Goal: Task Accomplishment & Management: Complete application form

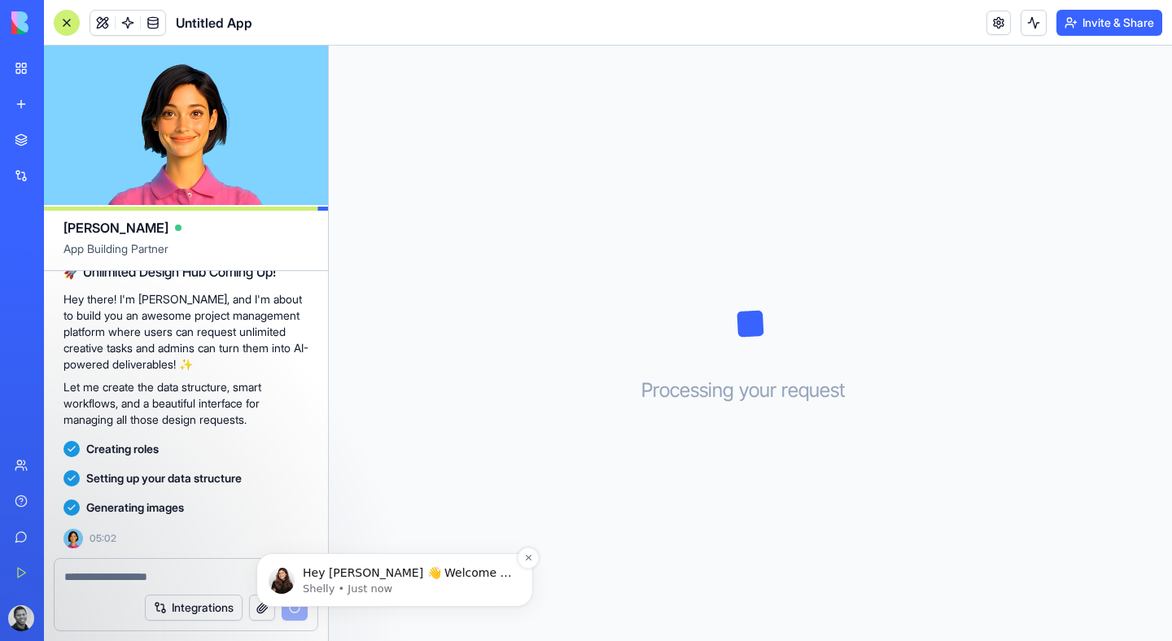
click at [416, 580] on div "Hey [PERSON_NAME] 👋 Welcome to Blocks 🙌 I'm here if you have any questions!" at bounding box center [407, 573] width 215 height 21
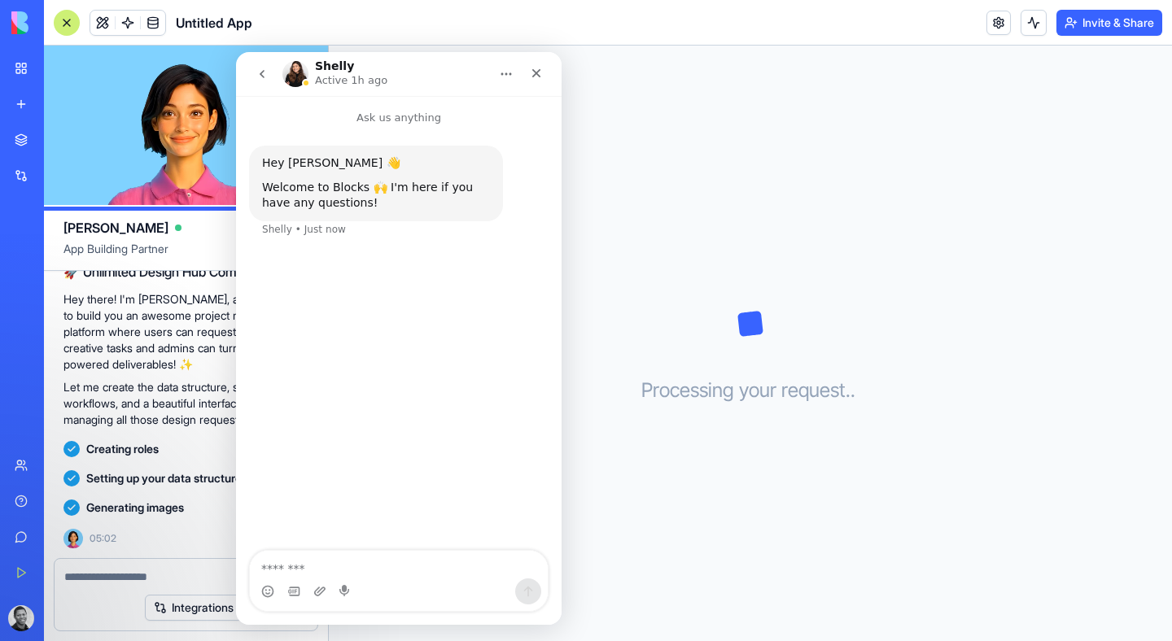
scroll to position [181, 0]
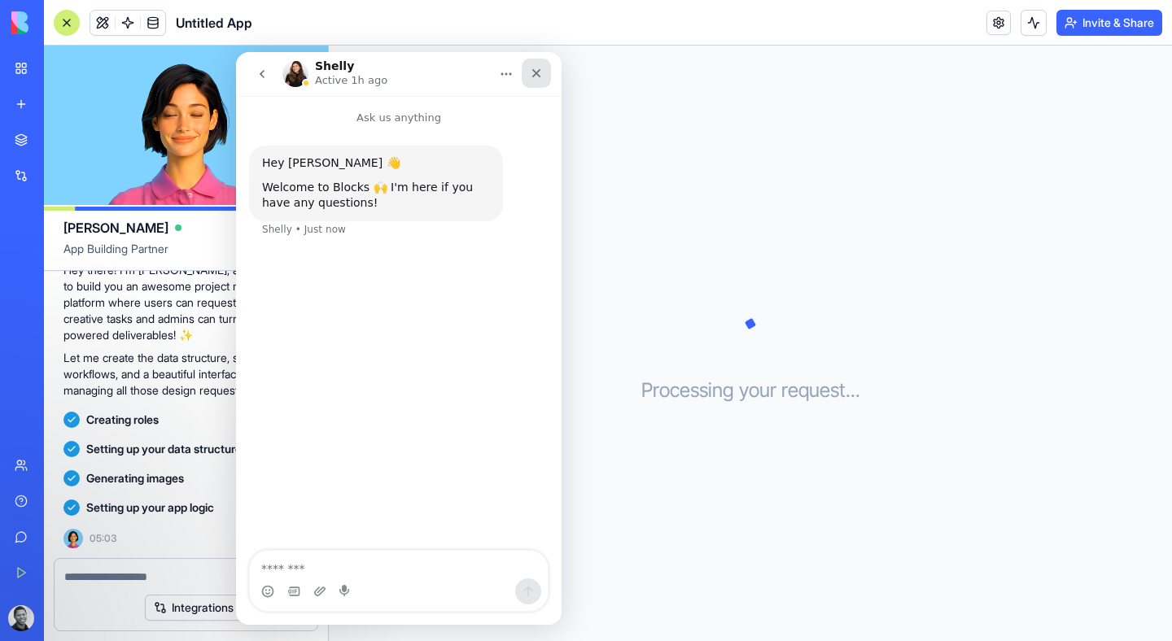
click at [537, 77] on icon "Close" at bounding box center [536, 73] width 13 height 13
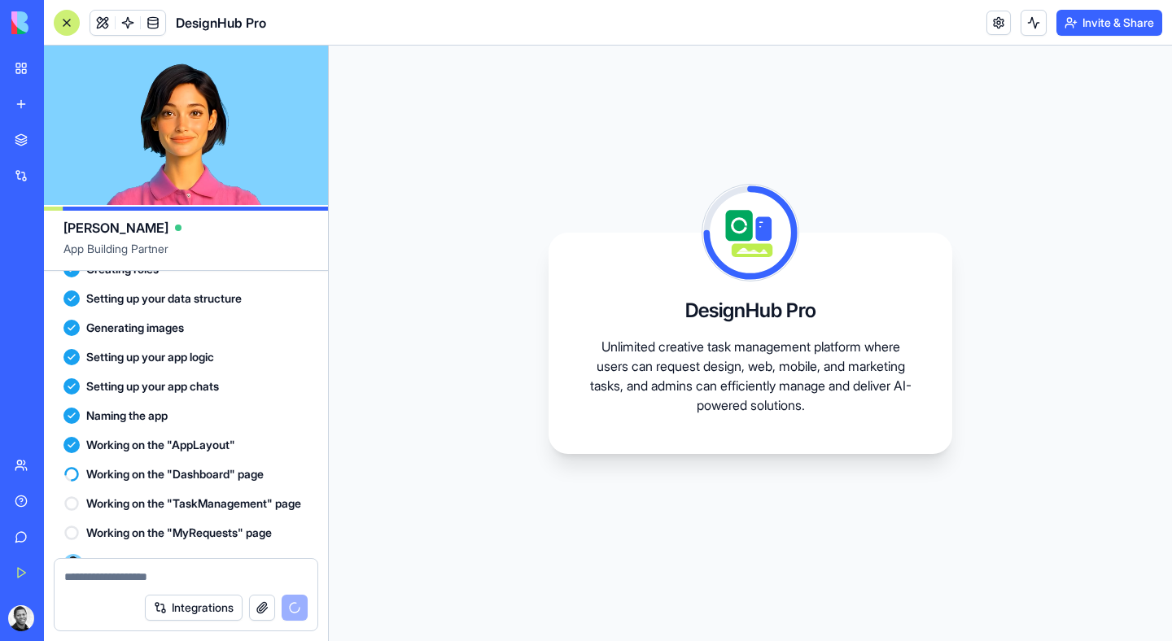
scroll to position [374, 0]
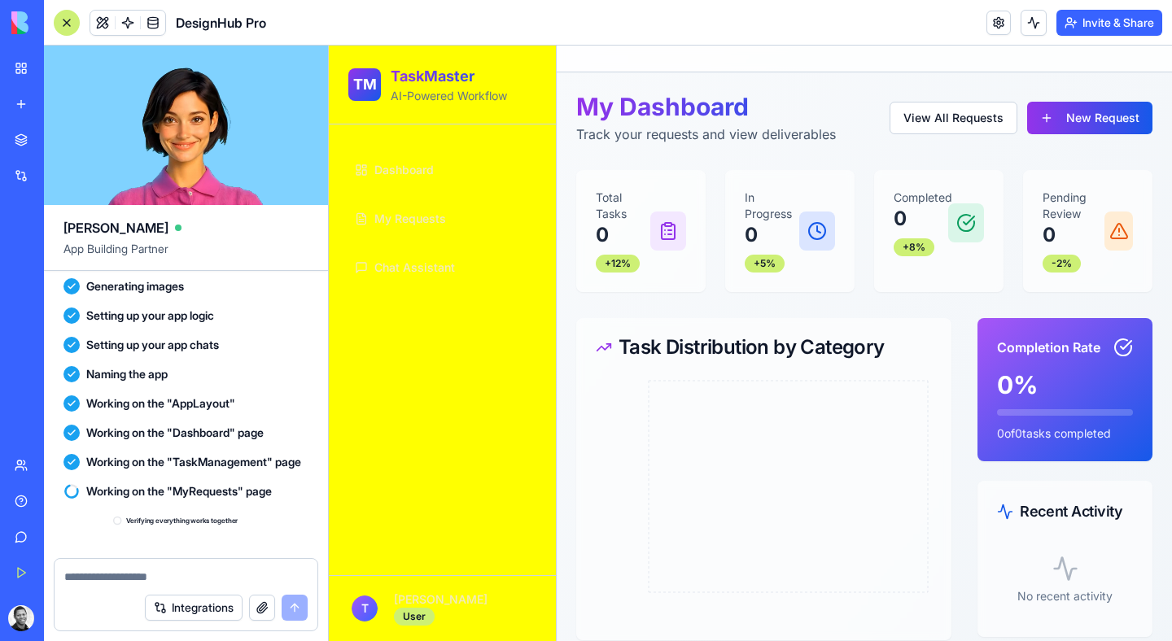
scroll to position [585, 0]
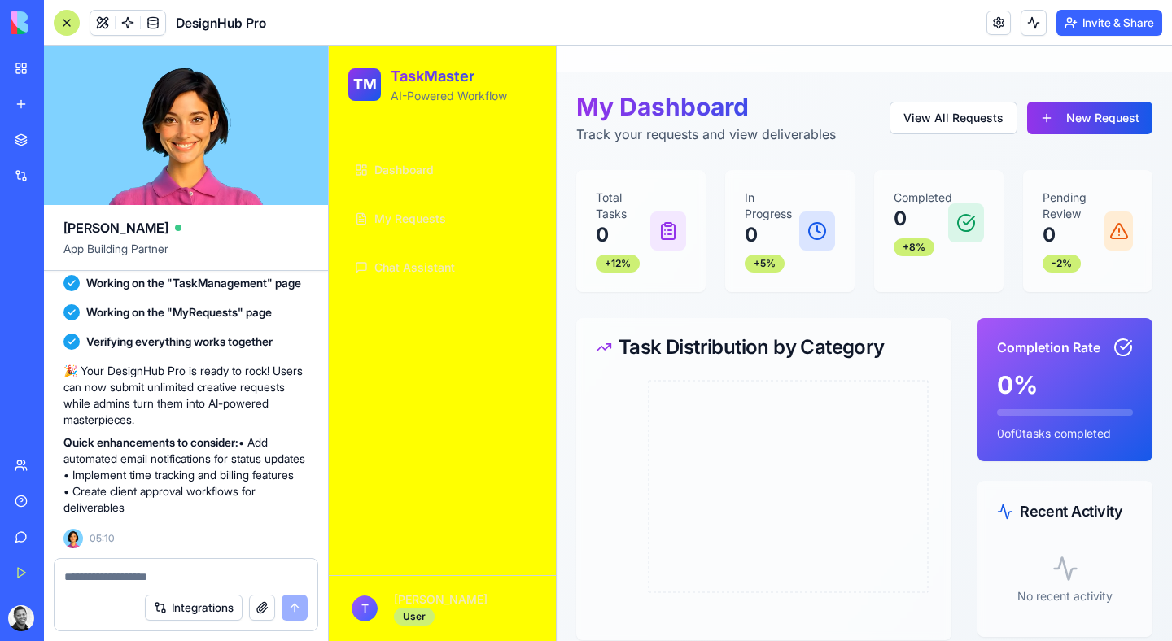
click at [413, 167] on span "Dashboard" at bounding box center [403, 170] width 59 height 16
click at [427, 222] on span "My Requests" at bounding box center [410, 219] width 72 height 16
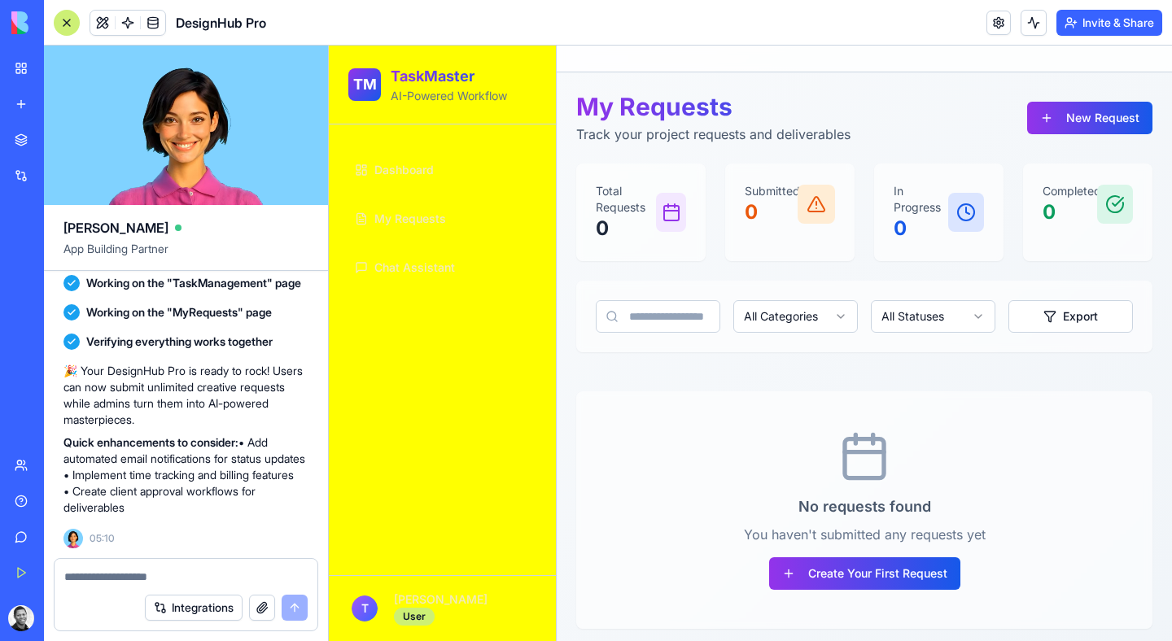
click at [435, 261] on span "Chat Assistant" at bounding box center [414, 268] width 81 height 16
click at [441, 269] on span "Chat Assistant" at bounding box center [414, 268] width 81 height 16
click at [1102, 138] on div "My Requests Track your project requests and deliverables New Request" at bounding box center [864, 118] width 576 height 52
click at [1038, 121] on button "New Request" at bounding box center [1089, 118] width 125 height 33
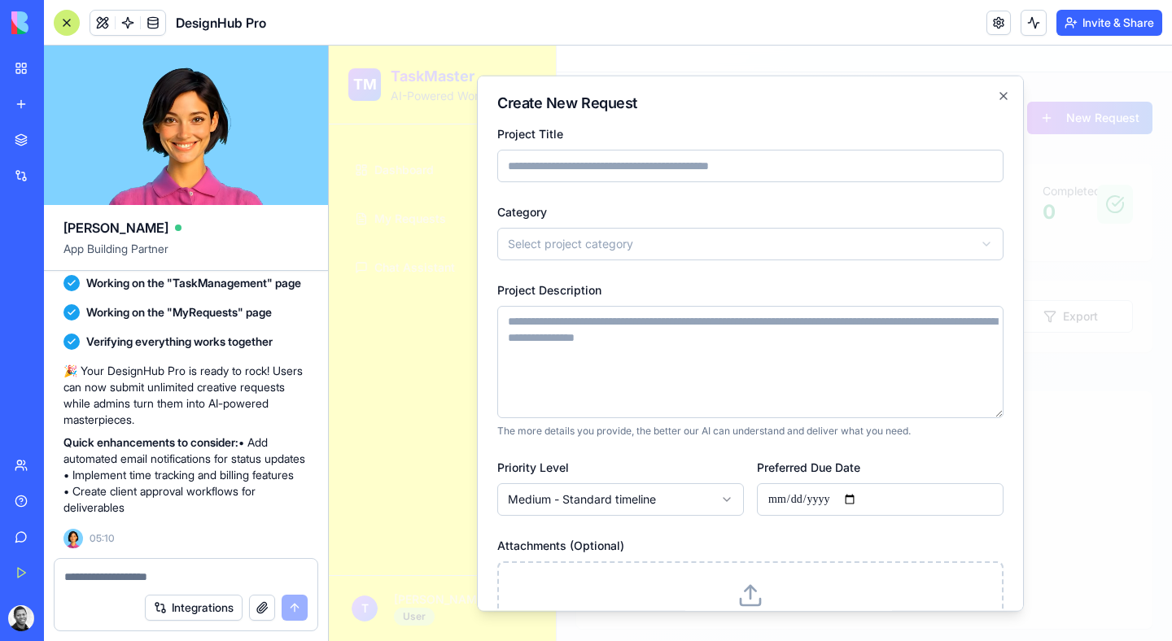
click at [830, 176] on input "Project Title" at bounding box center [750, 166] width 506 height 33
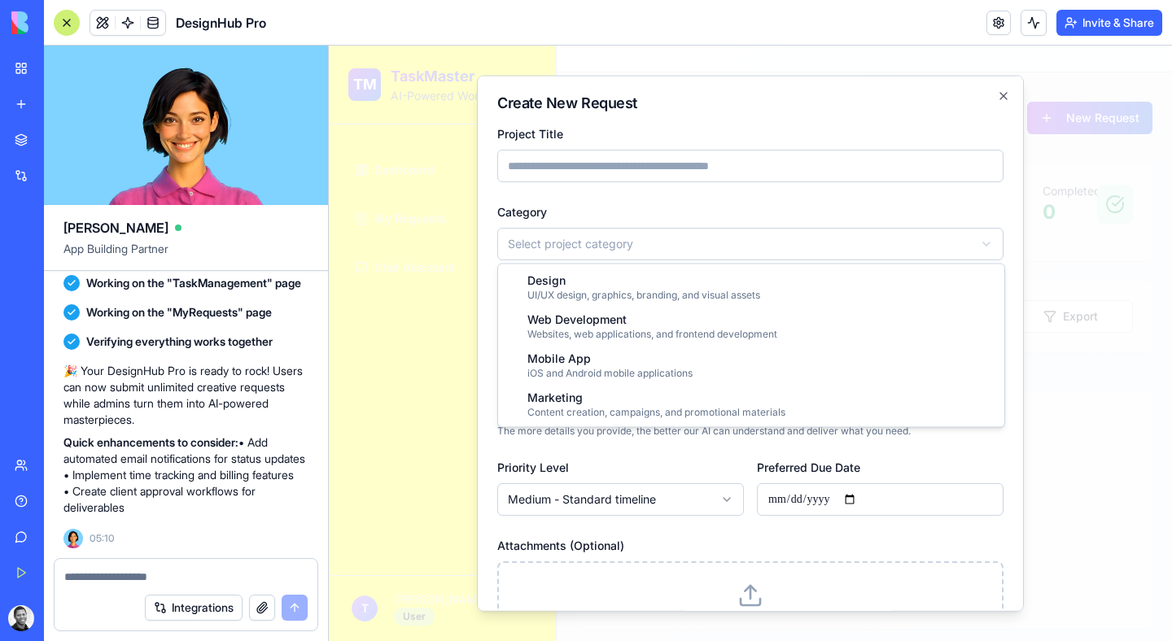
click at [807, 233] on body "**********" at bounding box center [750, 347] width 843 height 603
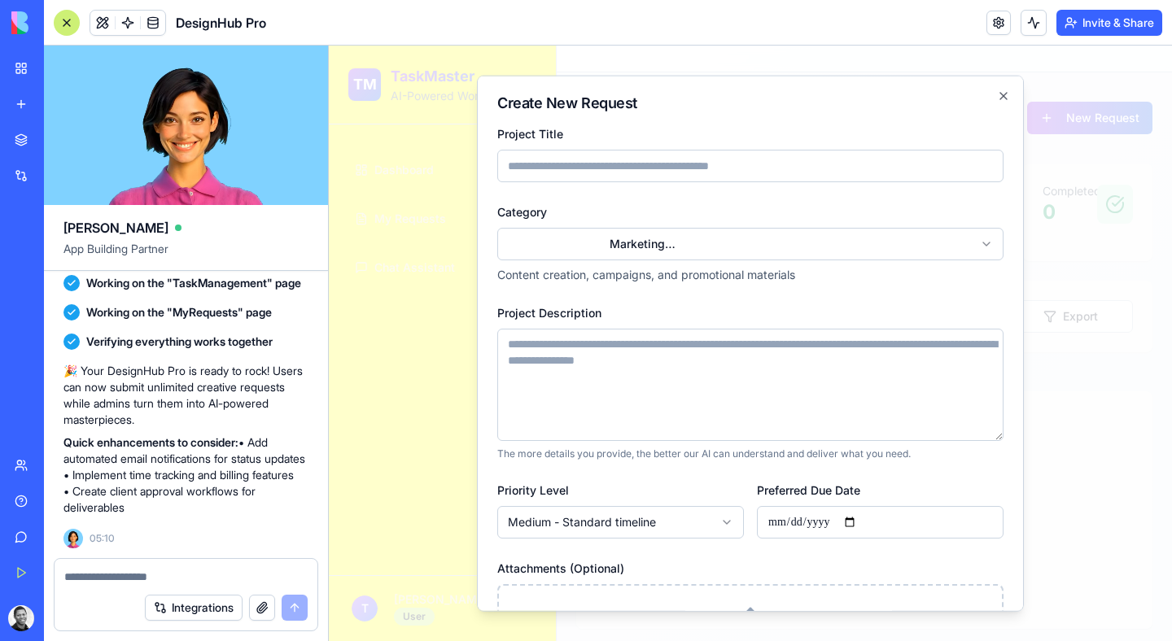
click at [700, 161] on input "Project Title" at bounding box center [750, 166] width 506 height 33
type input "**********"
click at [642, 393] on textarea "Project Description" at bounding box center [750, 385] width 506 height 112
paste textarea "**********"
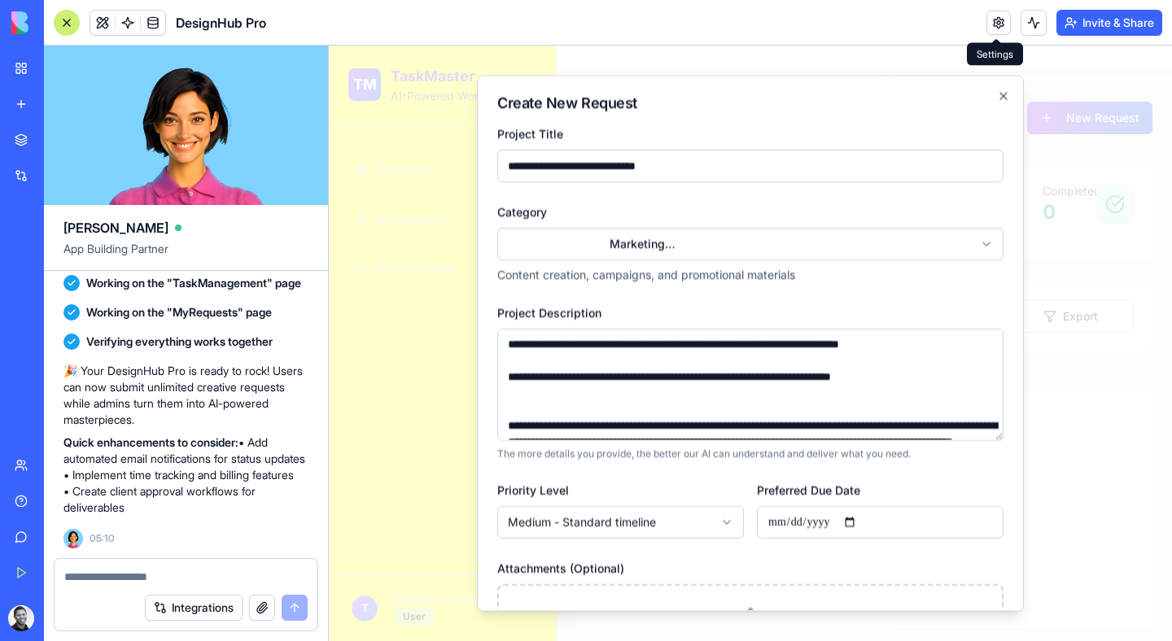
scroll to position [595, 0]
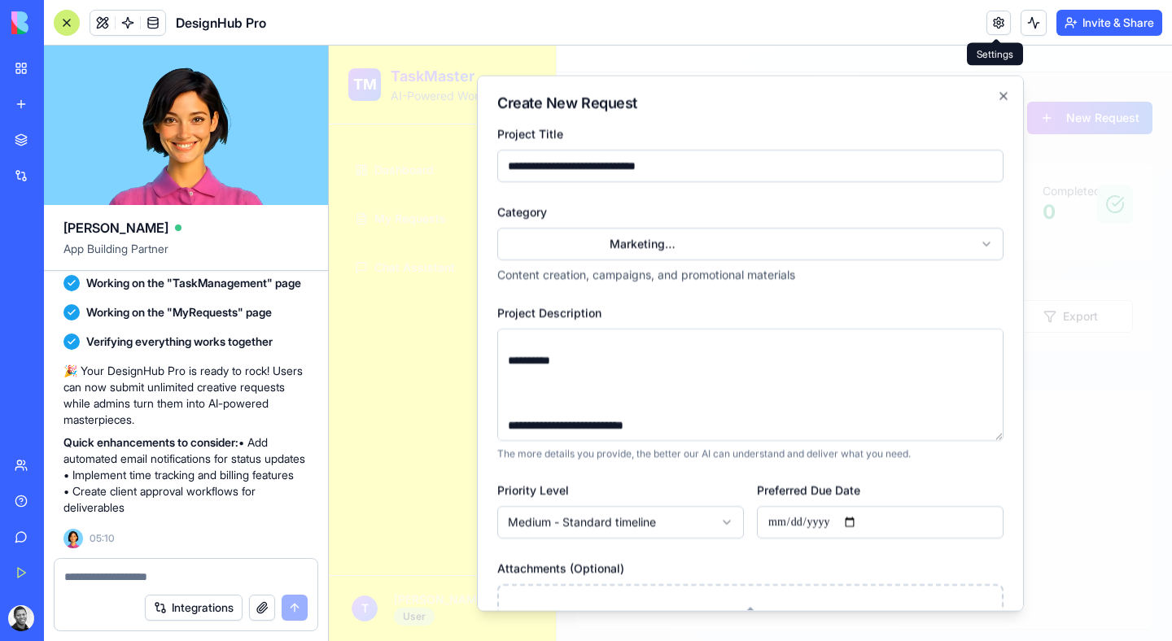
type textarea "**********"
click at [627, 530] on body "**********" at bounding box center [750, 347] width 843 height 603
click at [820, 524] on input "Preferred Due Date" at bounding box center [880, 522] width 247 height 33
click at [788, 528] on input "Preferred Due Date" at bounding box center [880, 522] width 247 height 33
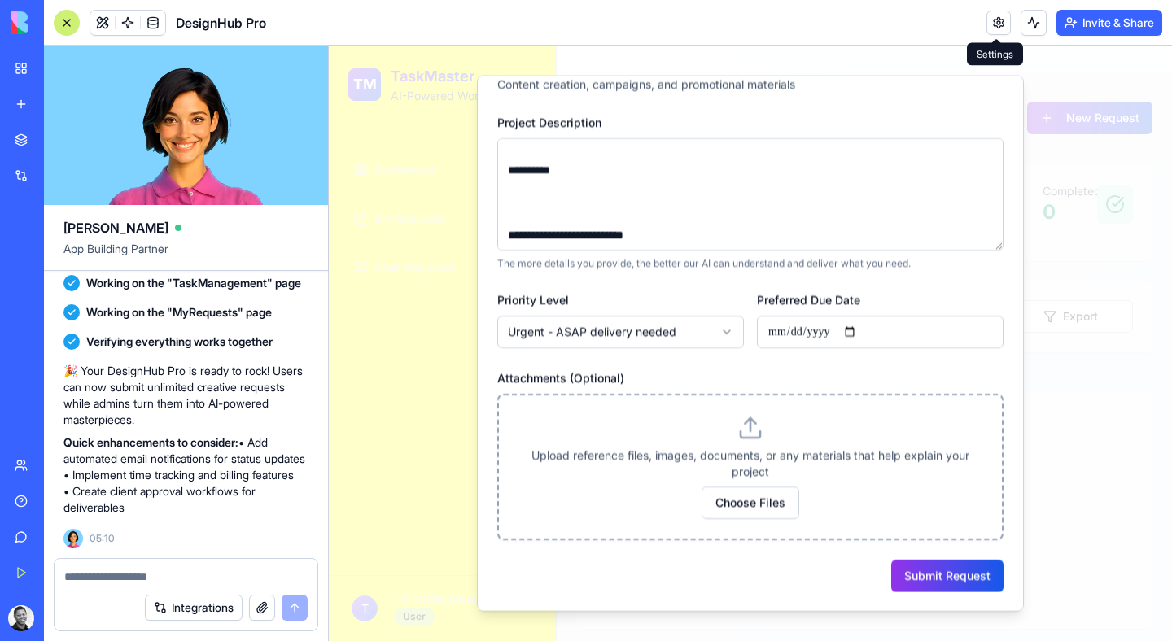
scroll to position [191, 0]
click at [944, 582] on button "Submit Request" at bounding box center [947, 575] width 112 height 33
click at [780, 321] on input "Preferred Due Date" at bounding box center [880, 331] width 247 height 33
click at [780, 330] on input "Preferred Due Date" at bounding box center [880, 331] width 247 height 33
click at [860, 330] on input "Preferred Due Date" at bounding box center [880, 331] width 247 height 33
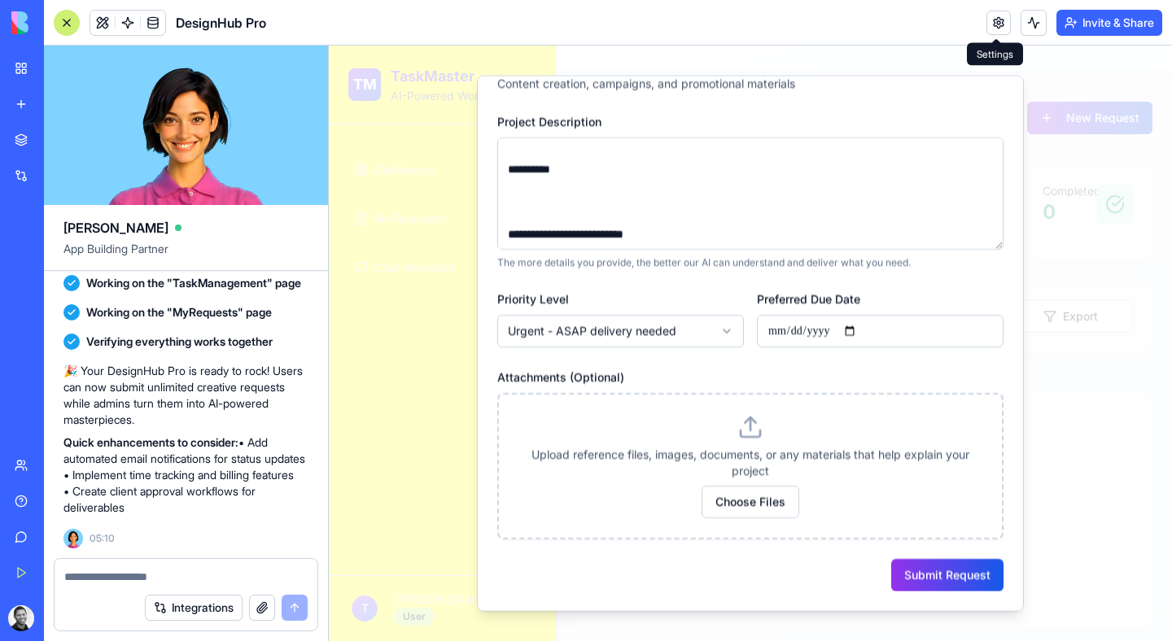
type input "**********"
click at [914, 566] on button "Submit Request" at bounding box center [947, 575] width 112 height 33
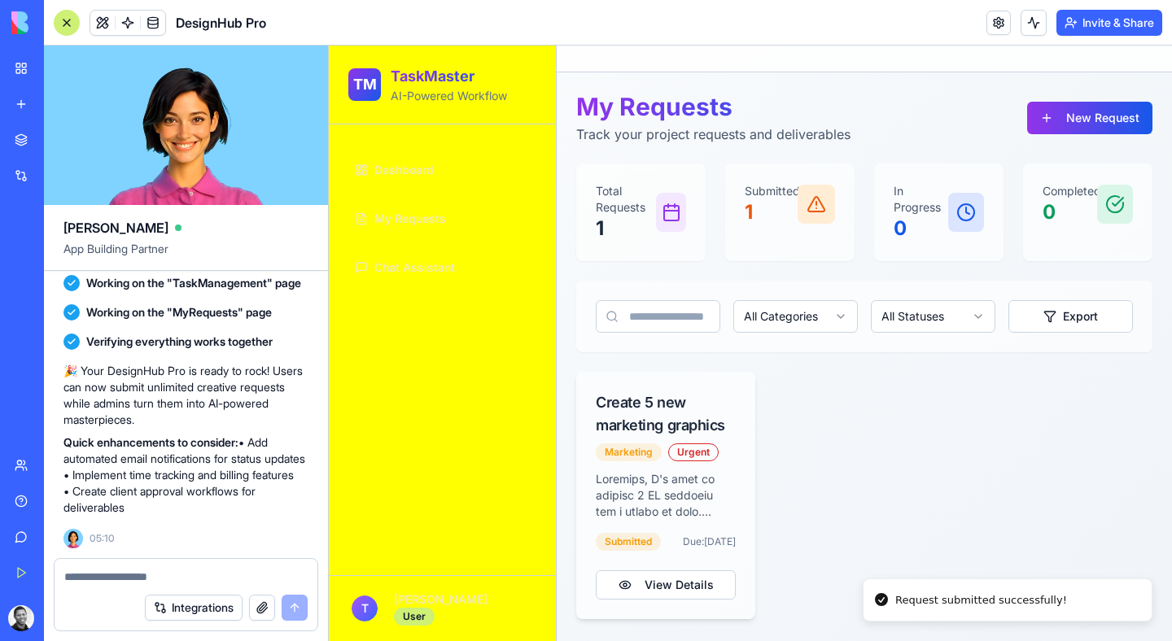
click at [710, 414] on div "Create 5 new marketing graphics" at bounding box center [666, 414] width 140 height 46
click at [699, 585] on button "View Details" at bounding box center [666, 585] width 140 height 29
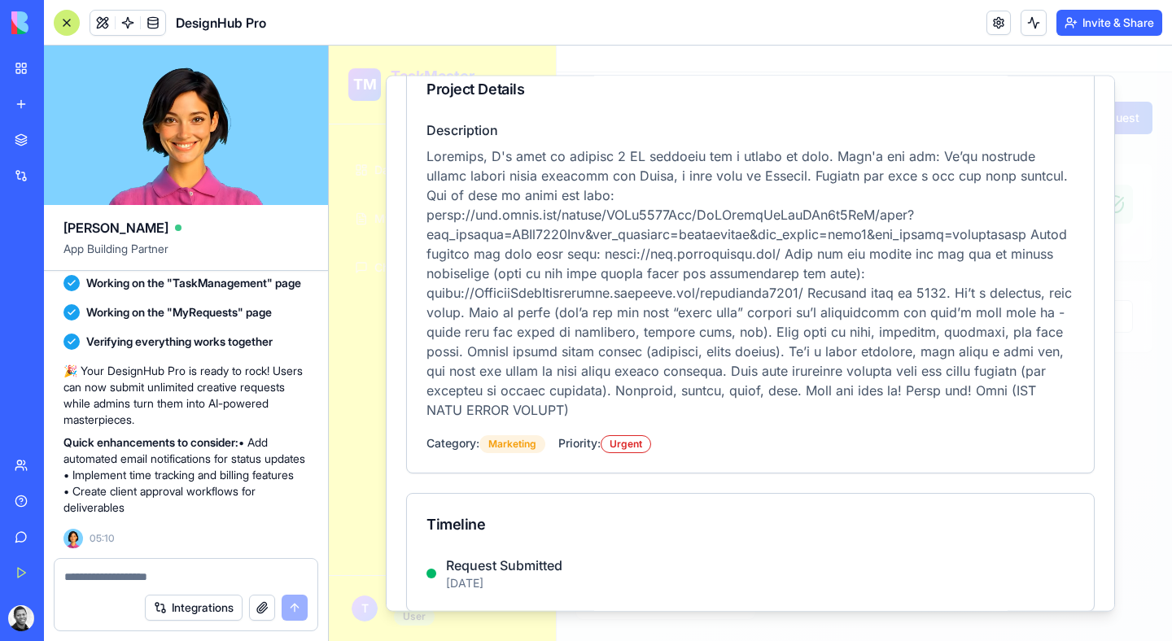
scroll to position [0, 0]
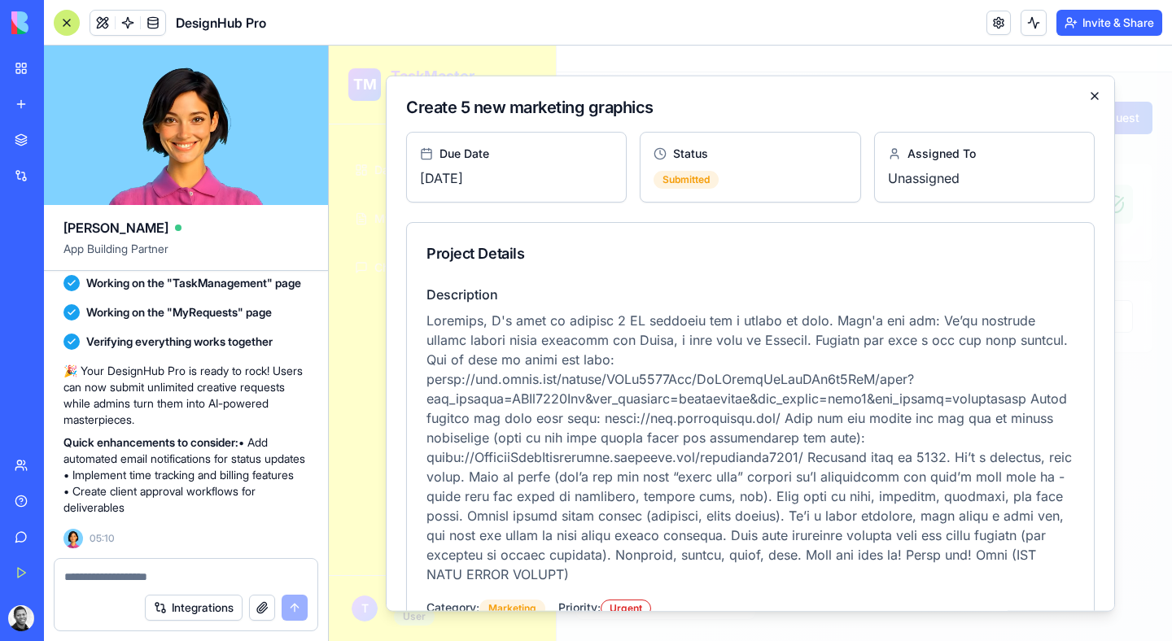
click at [1089, 94] on icon "button" at bounding box center [1094, 96] width 13 height 13
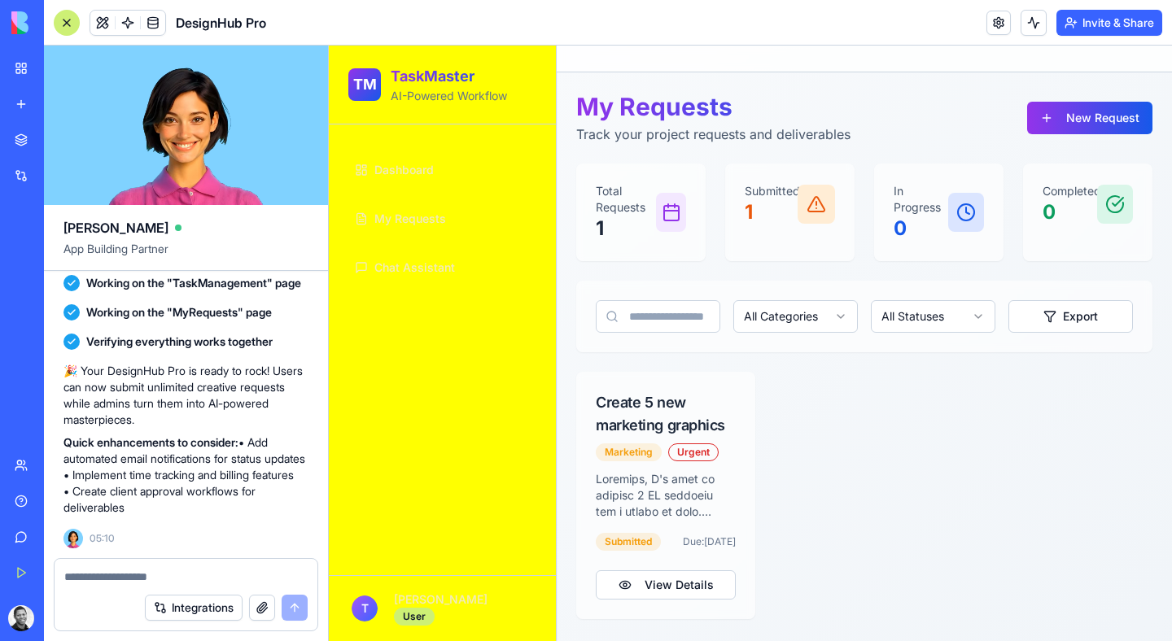
click at [383, 158] on link "Dashboard" at bounding box center [442, 170] width 188 height 39
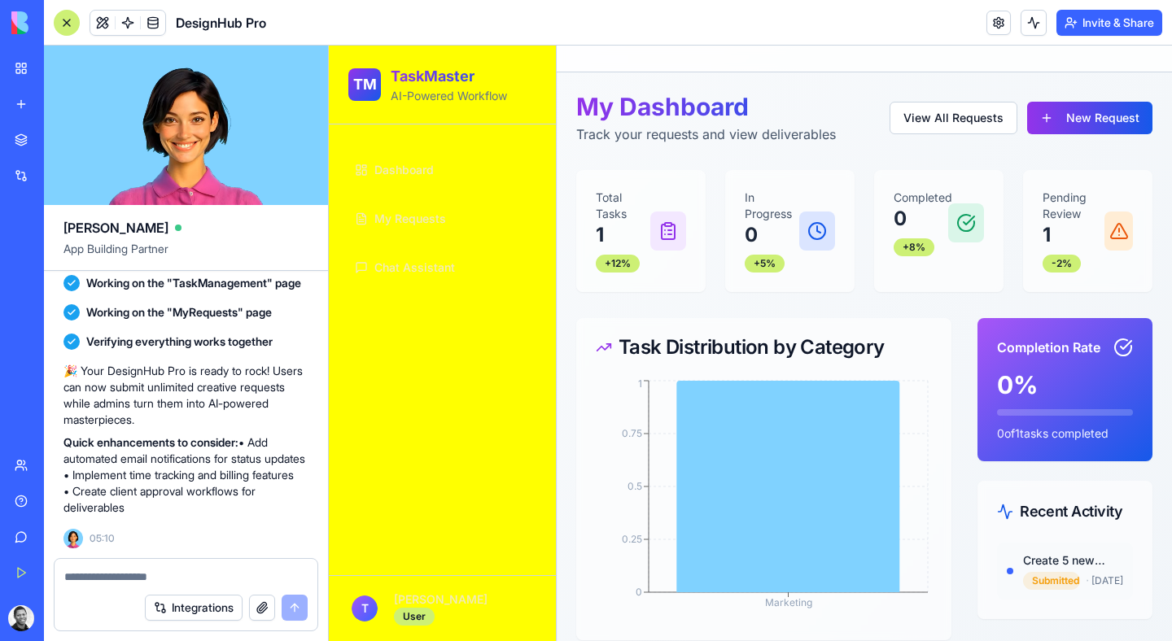
click at [393, 216] on span "My Requests" at bounding box center [410, 219] width 72 height 16
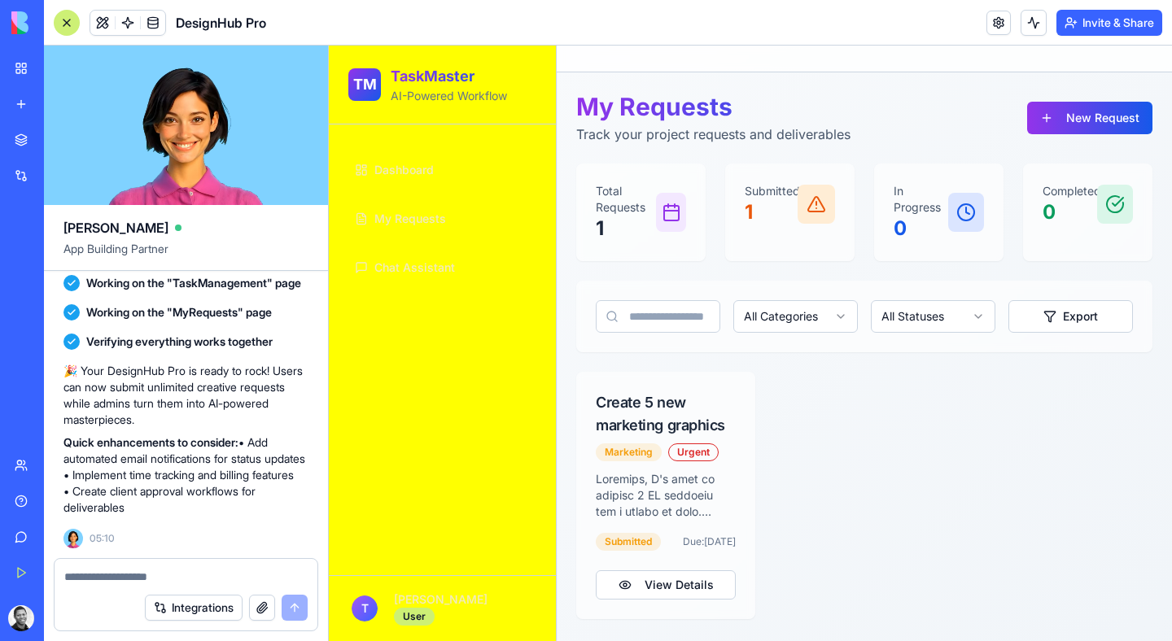
click at [414, 260] on span "Chat Assistant" at bounding box center [414, 268] width 81 height 16
click at [418, 155] on link "Dashboard" at bounding box center [442, 170] width 188 height 39
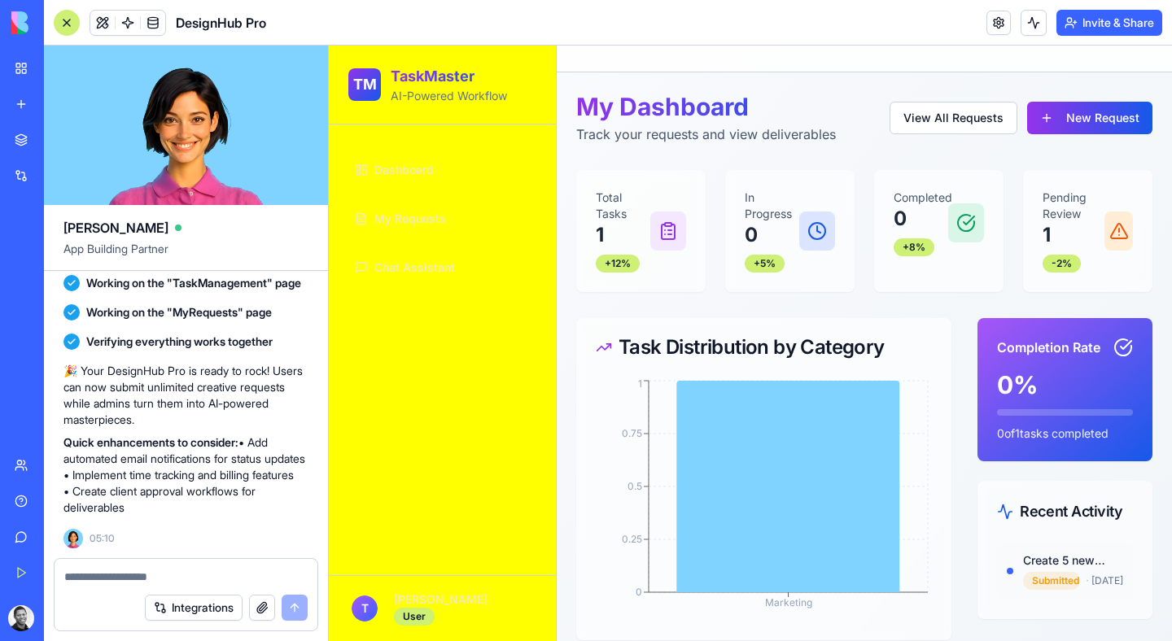
click at [616, 229] on p "1" at bounding box center [623, 235] width 55 height 26
click at [663, 229] on icon at bounding box center [668, 231] width 20 height 20
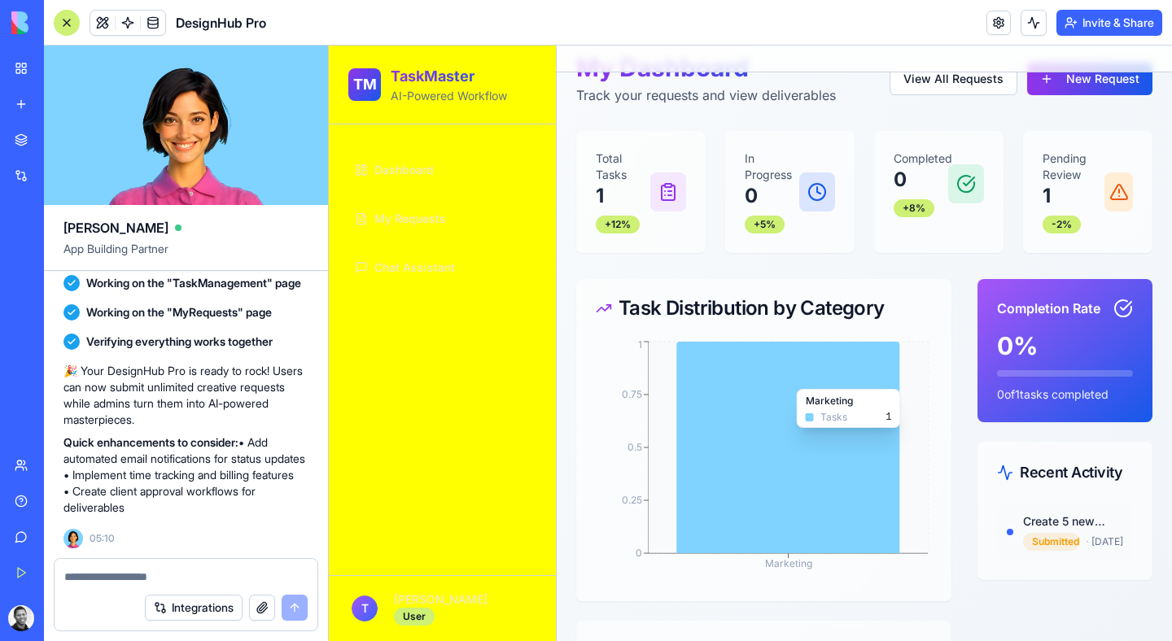
scroll to position [46, 0]
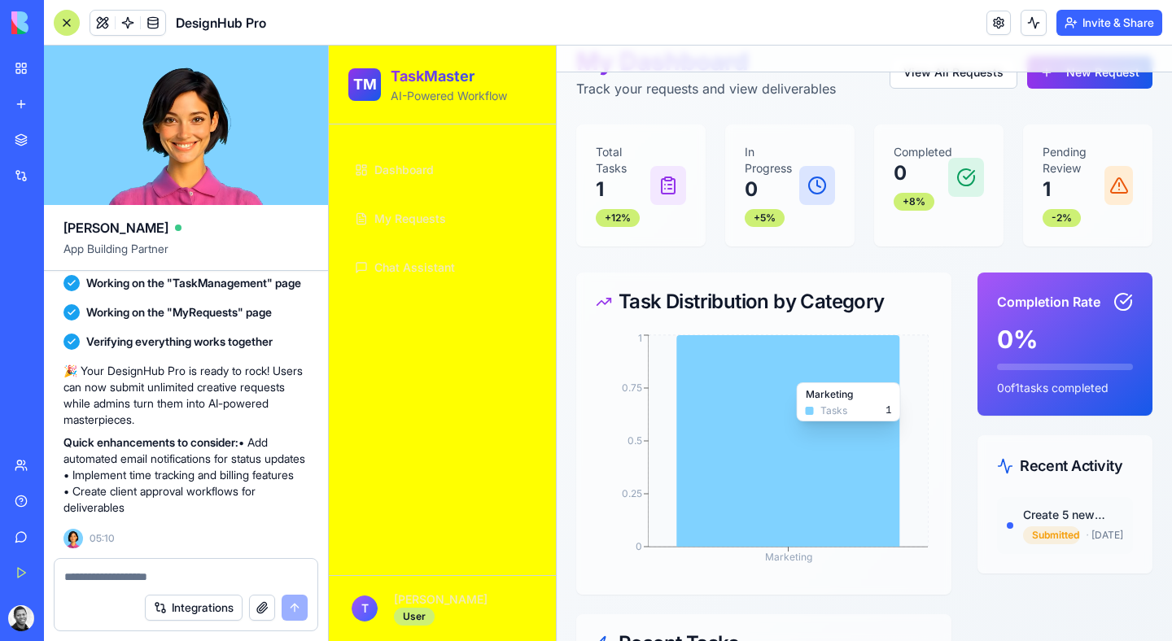
click at [744, 420] on icon at bounding box center [787, 441] width 223 height 212
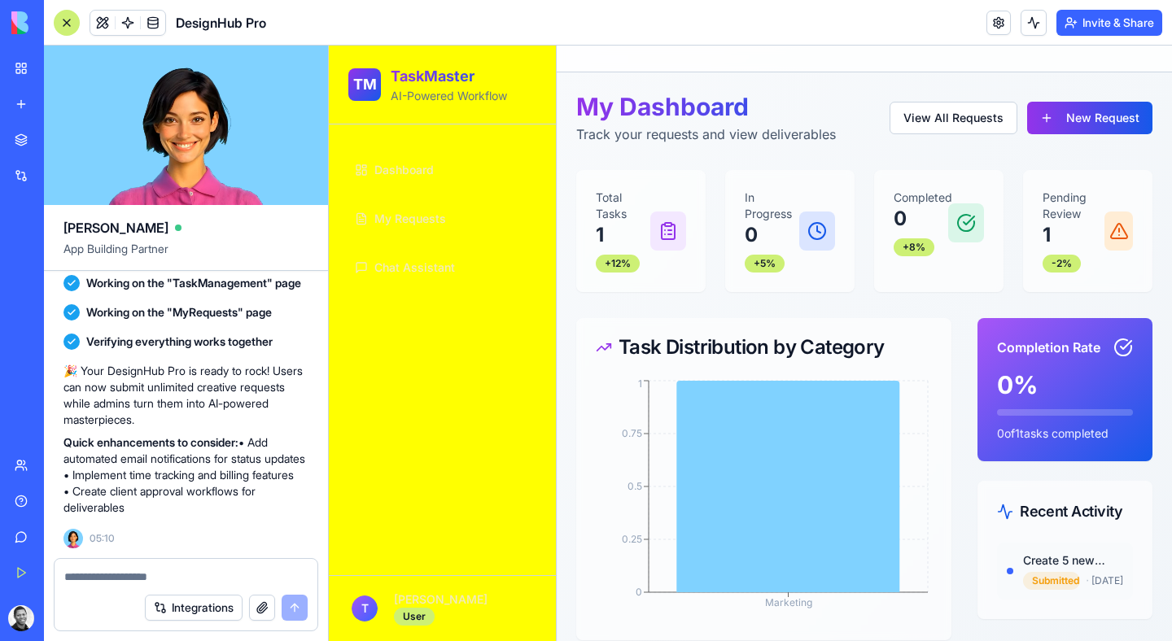
click at [441, 174] on link "Dashboard" at bounding box center [442, 170] width 188 height 39
click at [444, 225] on span "My Requests" at bounding box center [410, 219] width 72 height 16
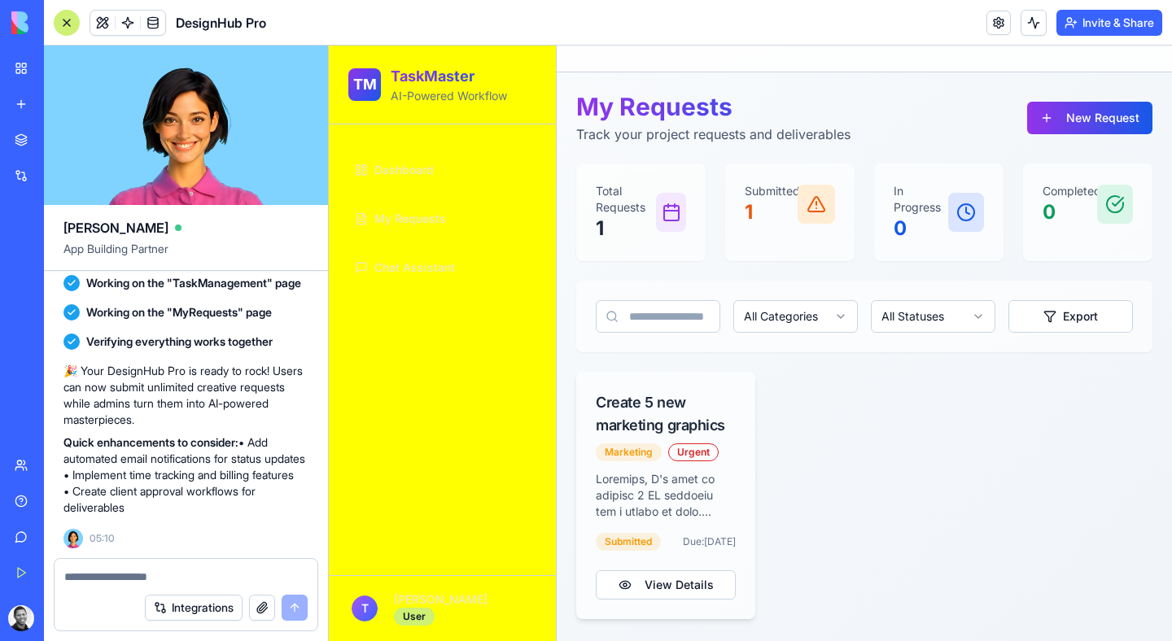
click at [659, 451] on div "Marketing" at bounding box center [629, 453] width 66 height 18
click at [684, 592] on button "View Details" at bounding box center [666, 585] width 140 height 29
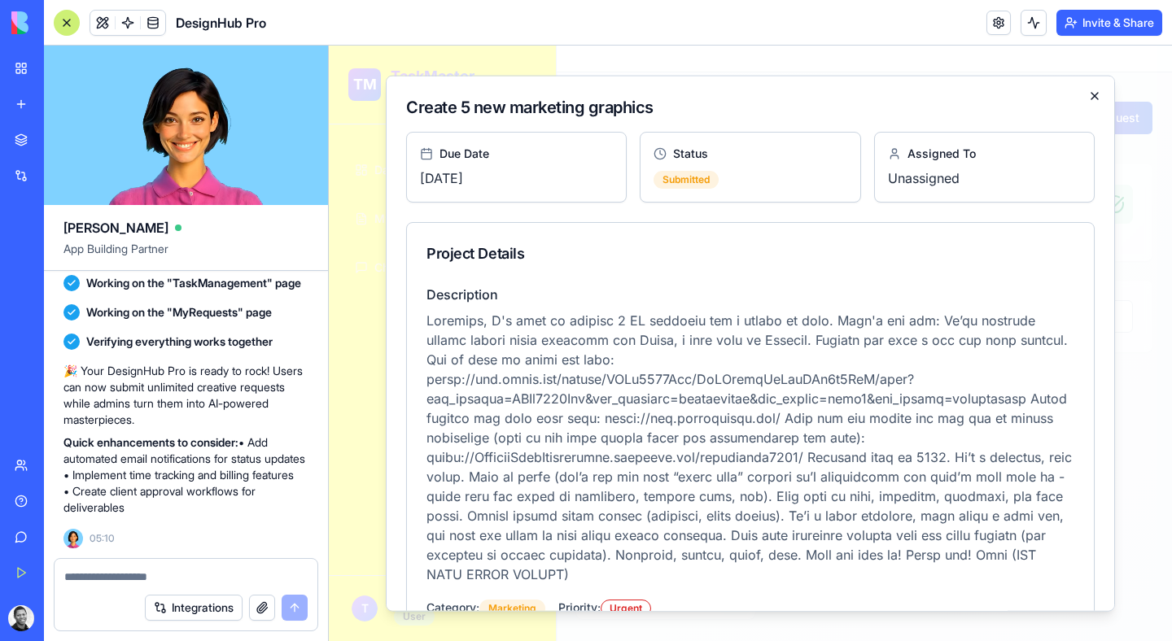
click at [1088, 98] on icon "button" at bounding box center [1094, 96] width 13 height 13
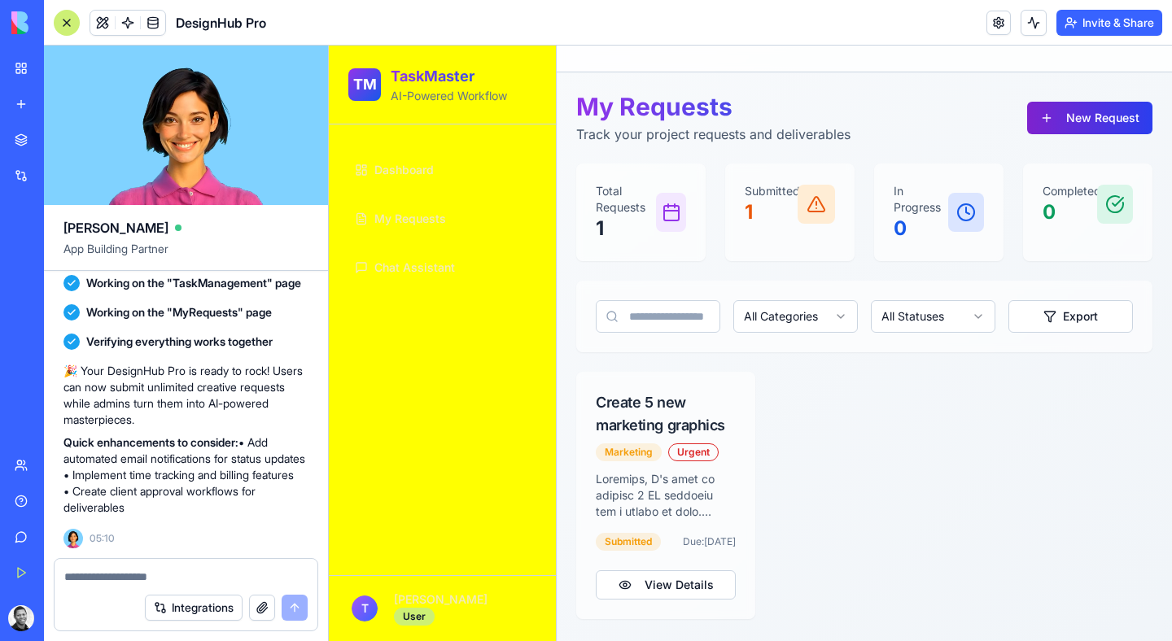
click at [1092, 118] on button "New Request" at bounding box center [1089, 118] width 125 height 33
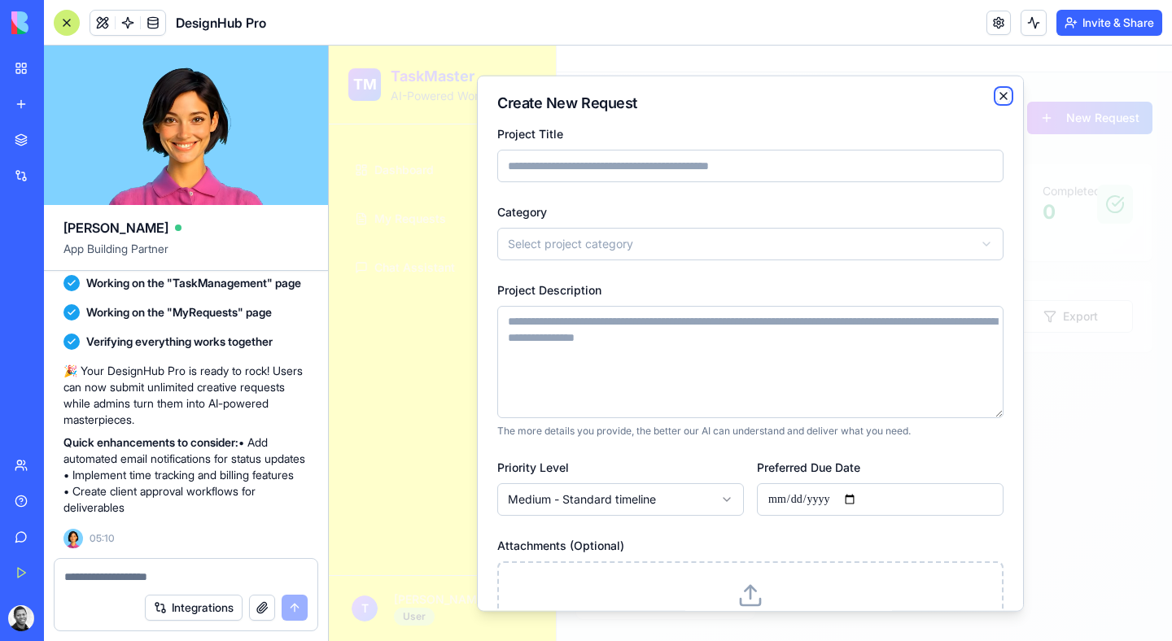
click at [997, 96] on icon "button" at bounding box center [1003, 96] width 13 height 13
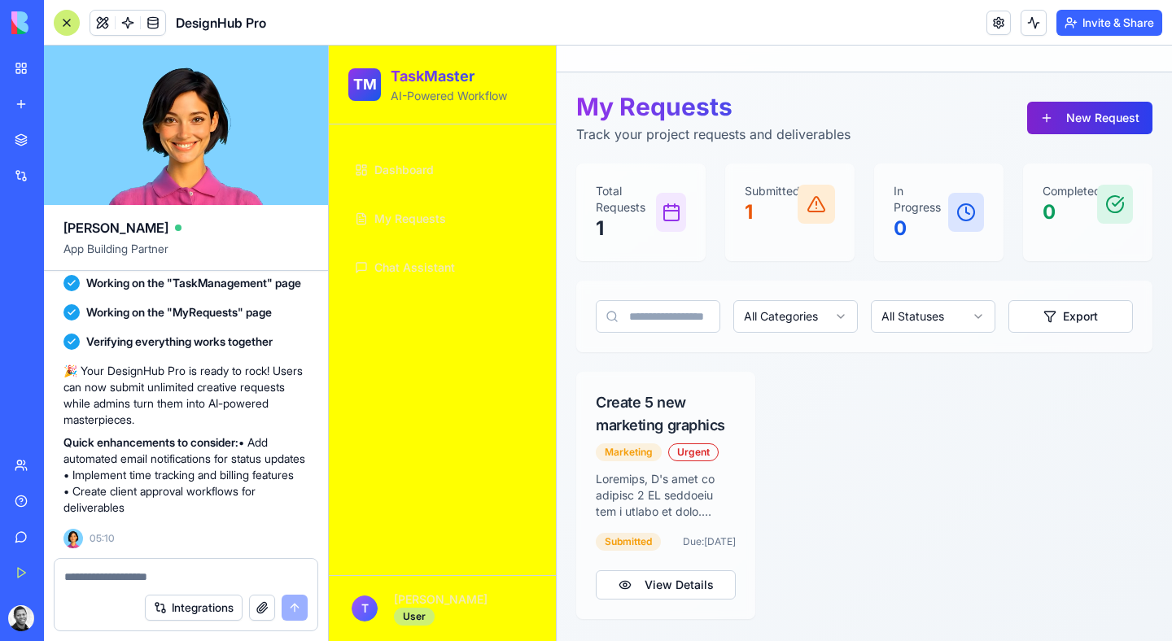
click at [1058, 120] on button "New Request" at bounding box center [1089, 118] width 125 height 33
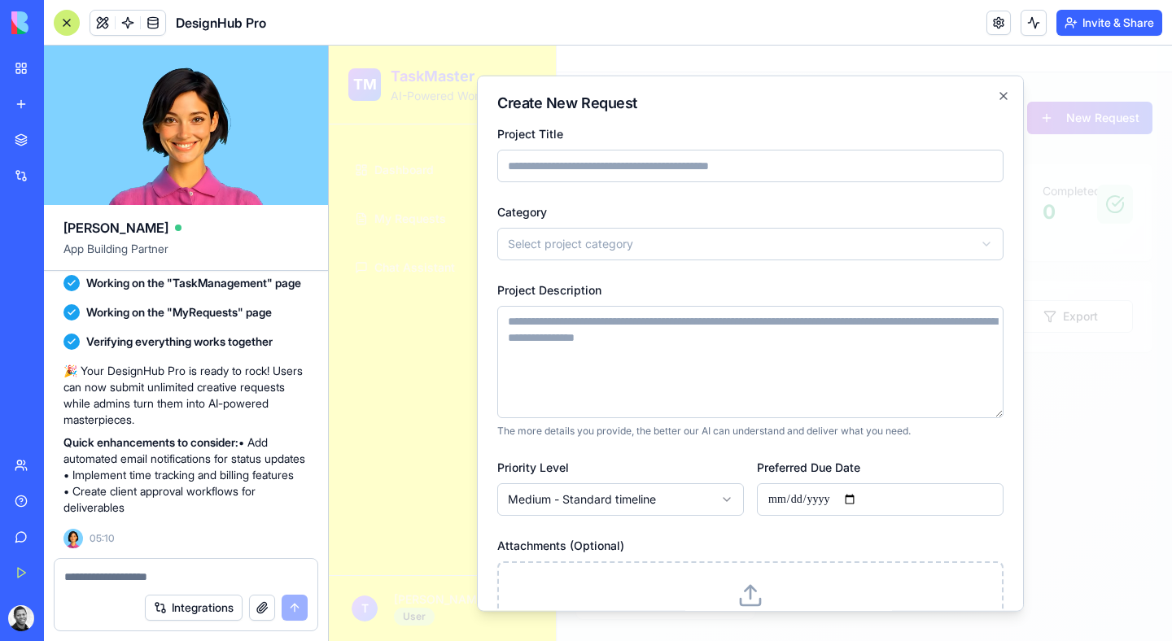
click at [1058, 120] on div at bounding box center [750, 344] width 843 height 596
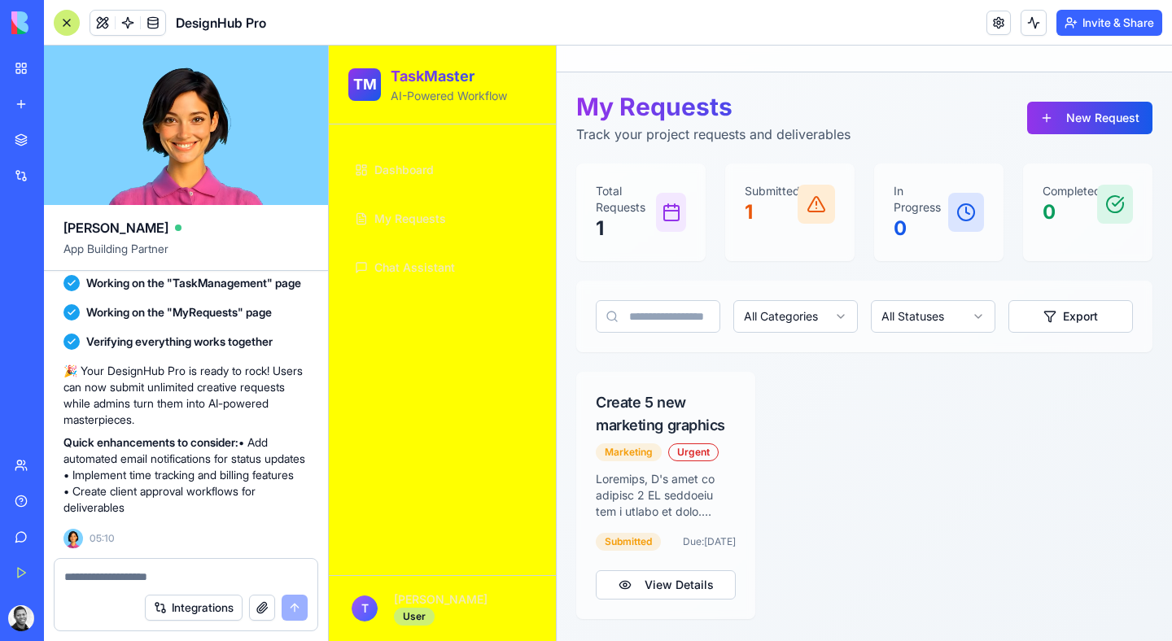
click at [809, 203] on icon at bounding box center [817, 205] width 20 height 20
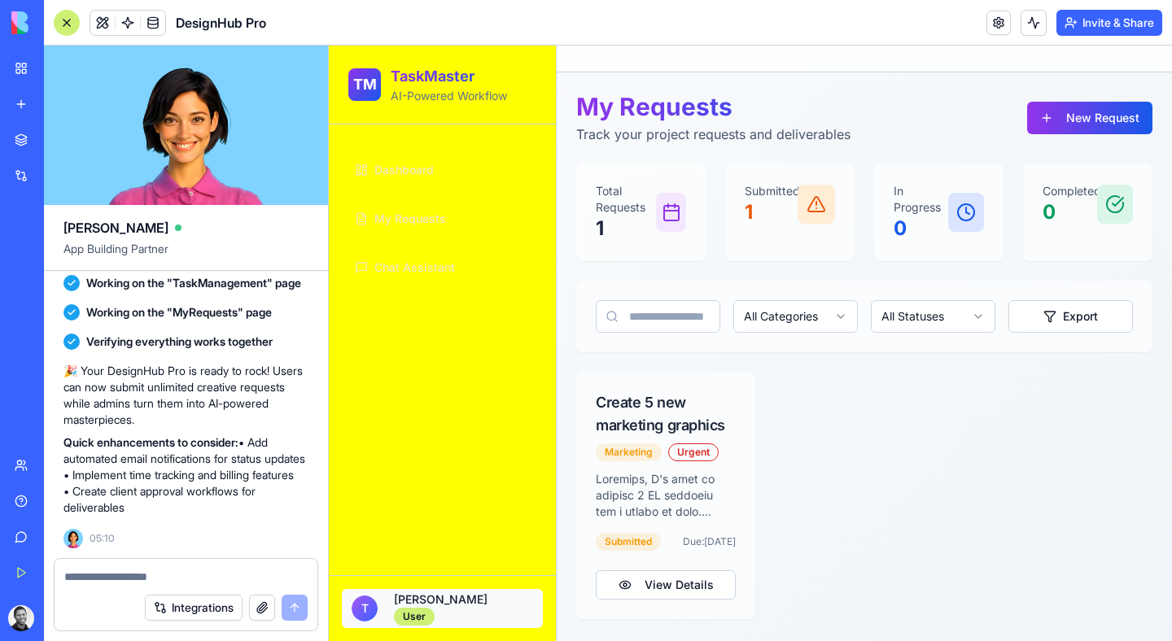
click at [441, 614] on html "TM TaskMaster AI-Powered Workflow Dashboard My Requests Chat Assistant T [PERSO…" at bounding box center [750, 344] width 843 height 596
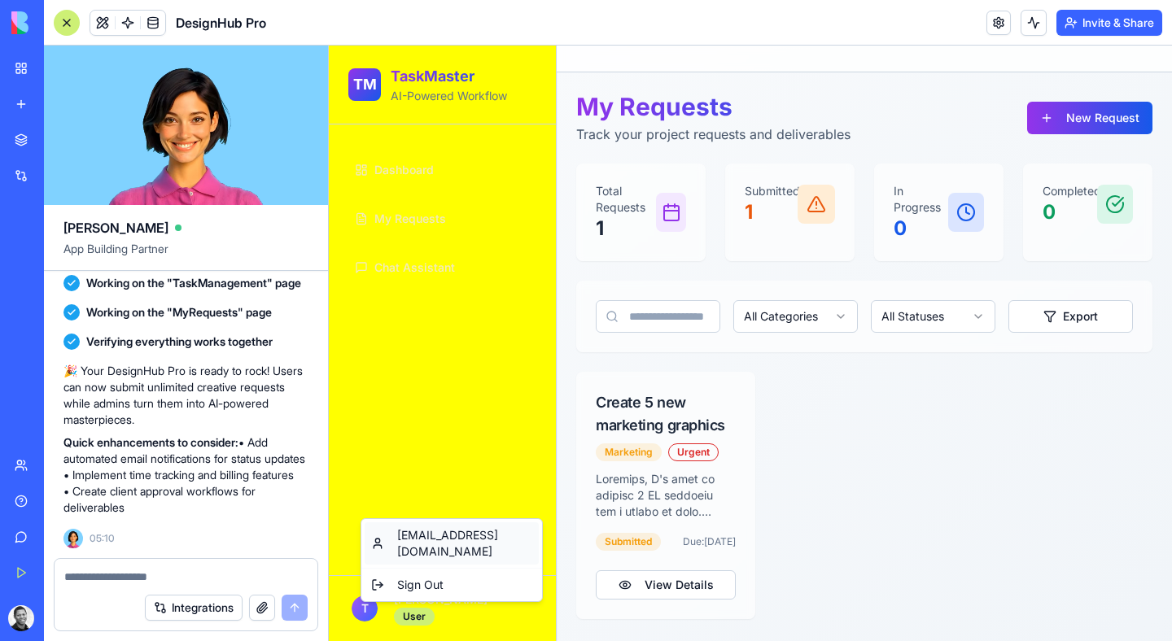
click at [466, 543] on div "[EMAIL_ADDRESS][DOMAIN_NAME]" at bounding box center [452, 543] width 174 height 42
click at [453, 625] on html "TM TaskMaster AI-Powered Workflow Dashboard My Requests Chat Assistant T [PERSO…" at bounding box center [750, 344] width 843 height 596
click at [459, 573] on div "Sign Out" at bounding box center [452, 585] width 174 height 26
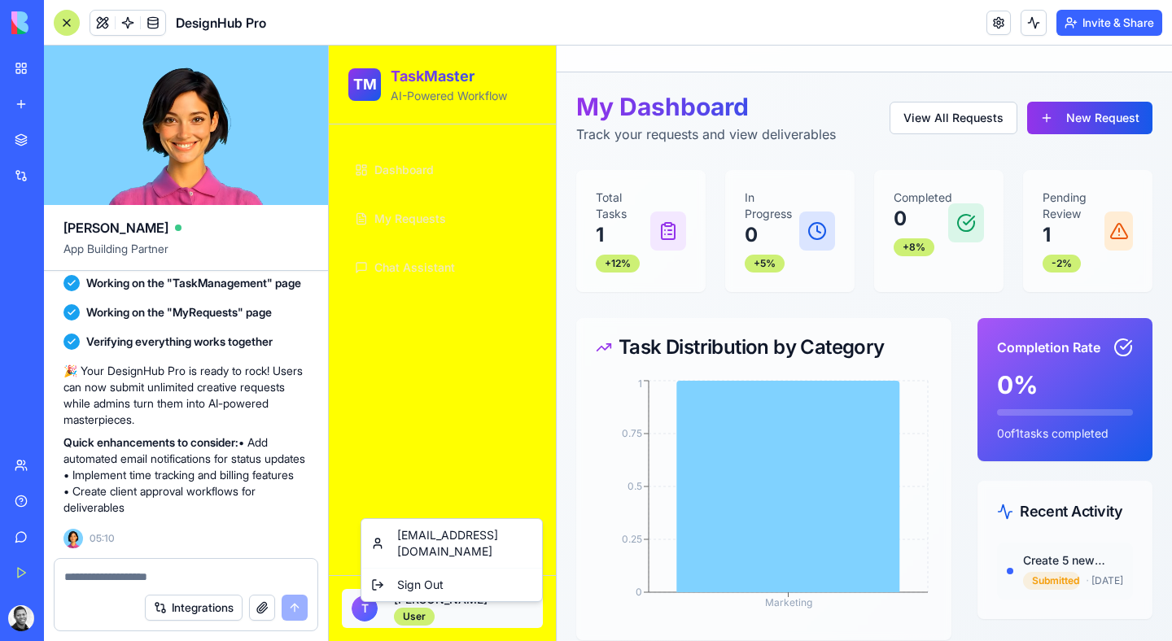
click at [487, 623] on html "TM TaskMaster AI-Powered Workflow Dashboard My Requests Chat Assistant T [PERSO…" at bounding box center [750, 430] width 843 height 769
click at [686, 355] on html "TM TaskMaster AI-Powered Workflow Dashboard My Requests Chat Assistant T [PERSO…" at bounding box center [750, 430] width 843 height 769
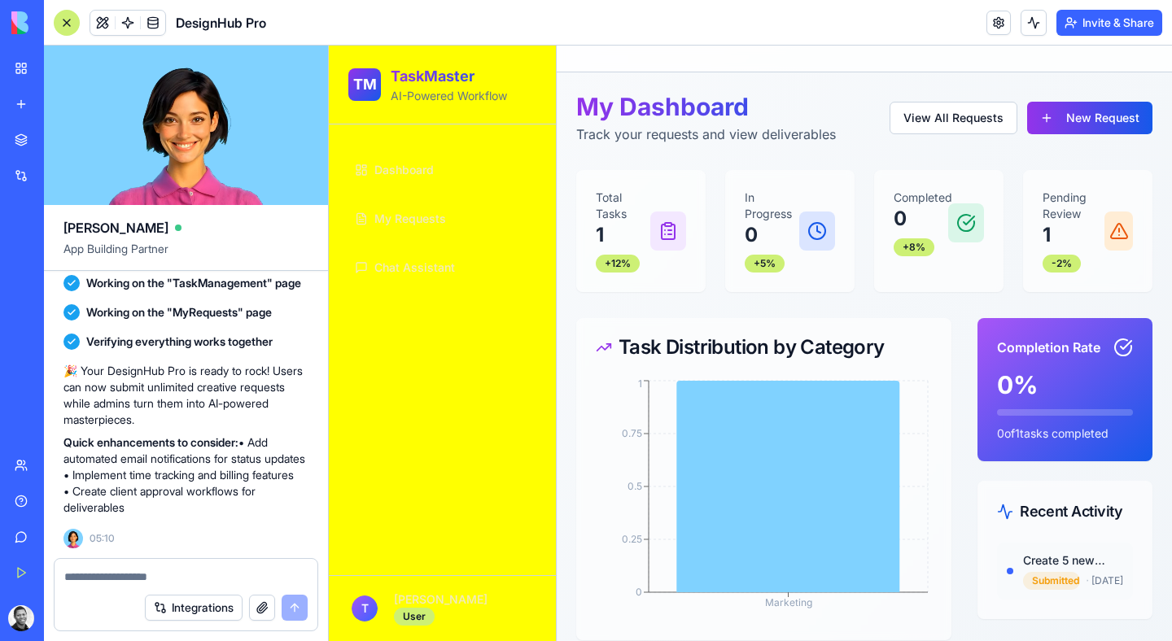
click at [505, 198] on ul "Dashboard My Requests Chat Assistant" at bounding box center [442, 219] width 188 height 137
click at [199, 577] on textarea at bounding box center [185, 577] width 243 height 16
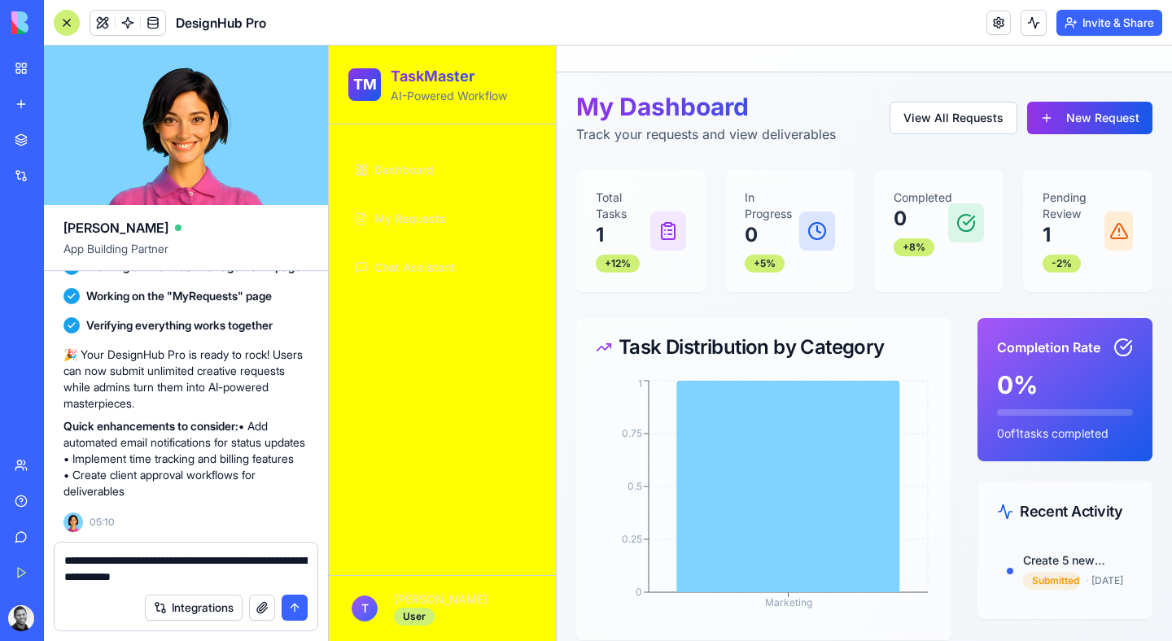
type textarea "**********"
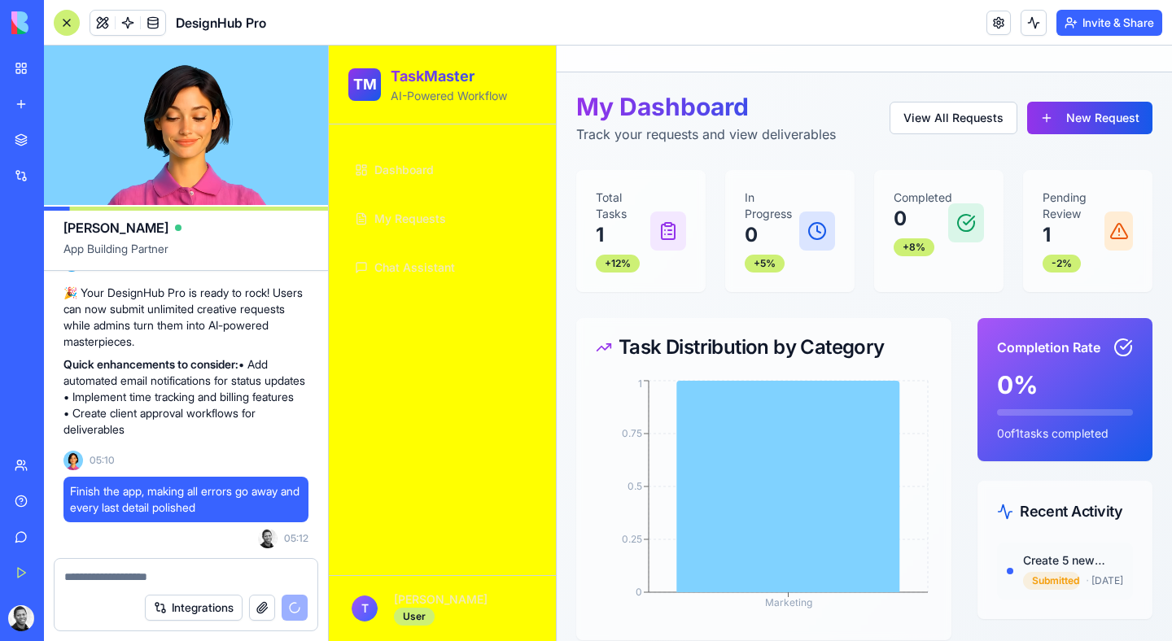
click at [200, 596] on button "Integrations" at bounding box center [194, 608] width 98 height 26
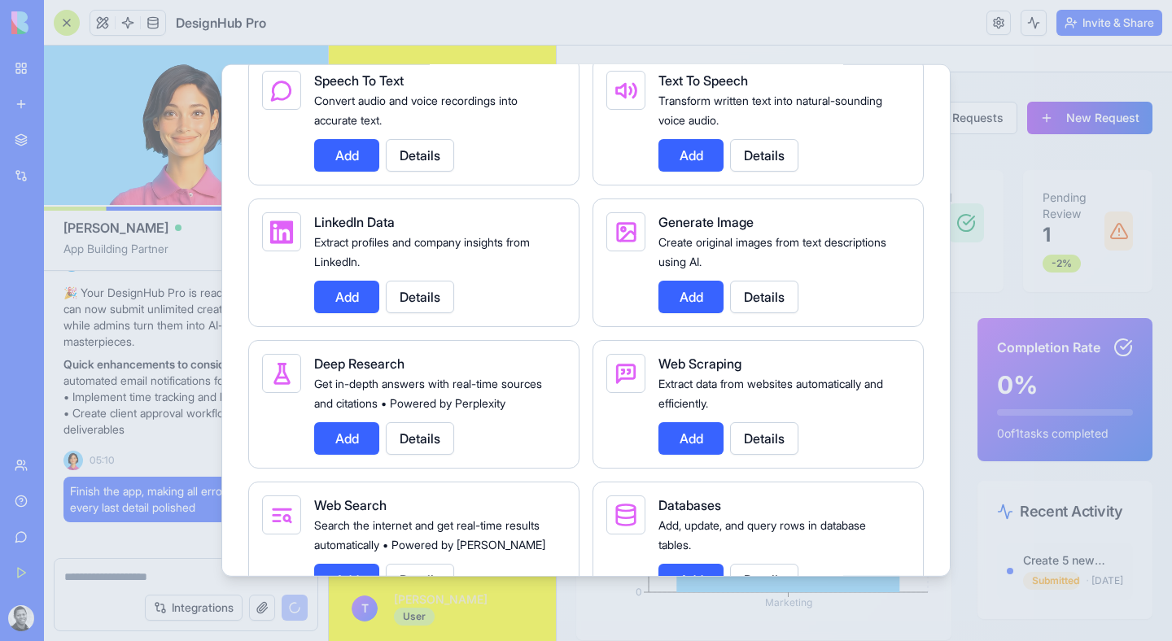
scroll to position [807, 0]
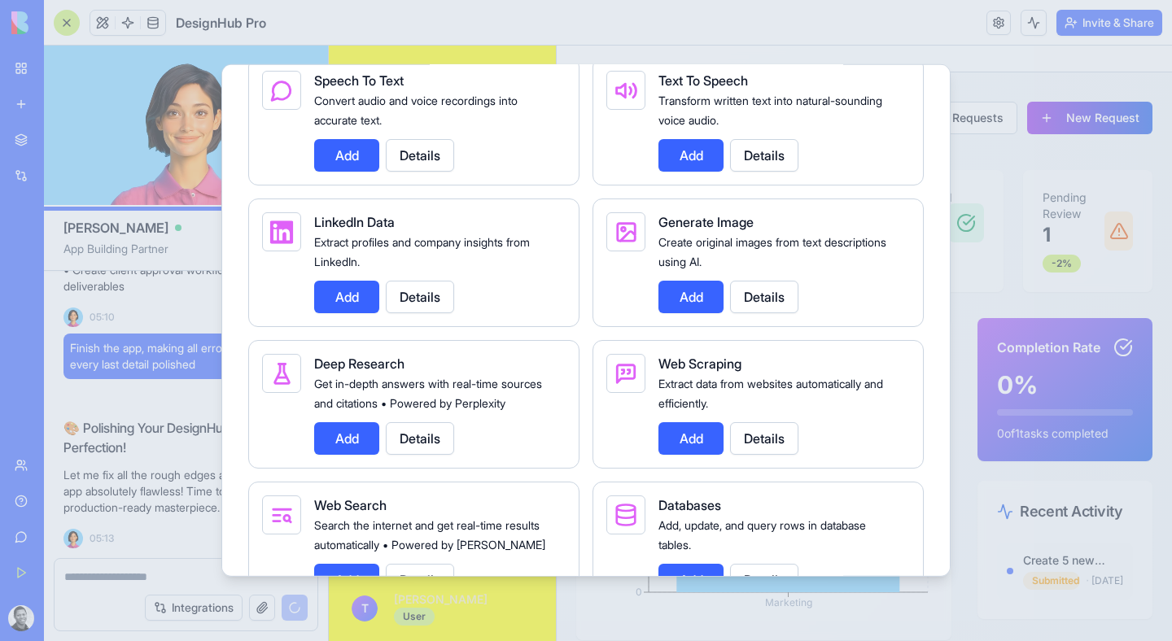
click at [675, 172] on button "Add" at bounding box center [690, 155] width 65 height 33
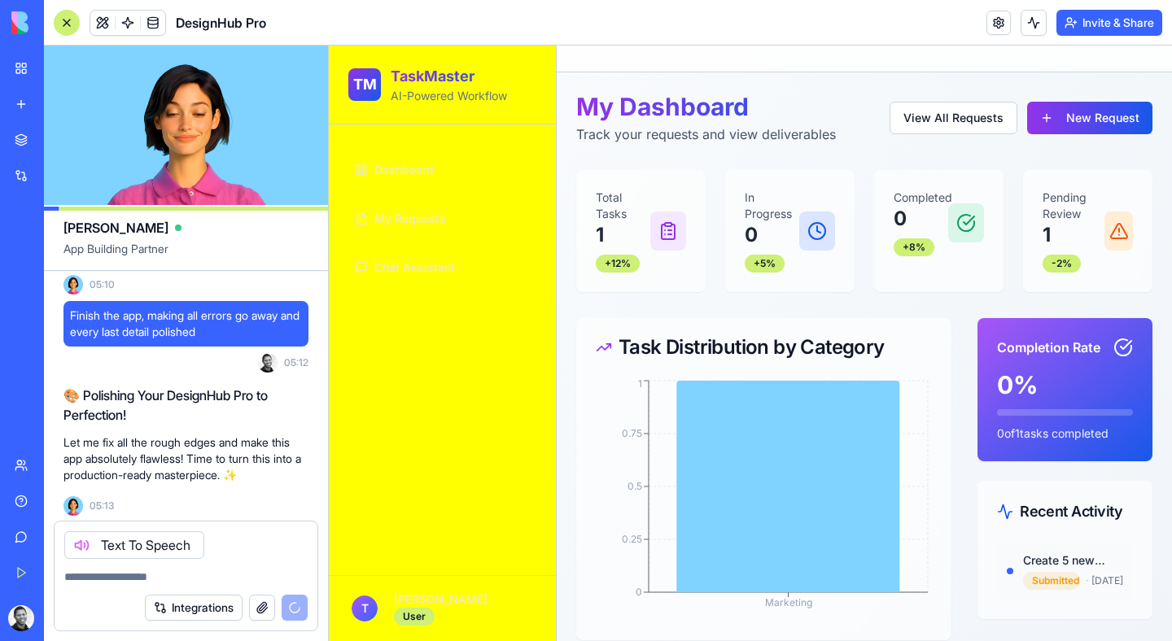
click at [245, 579] on textarea at bounding box center [185, 577] width 243 height 16
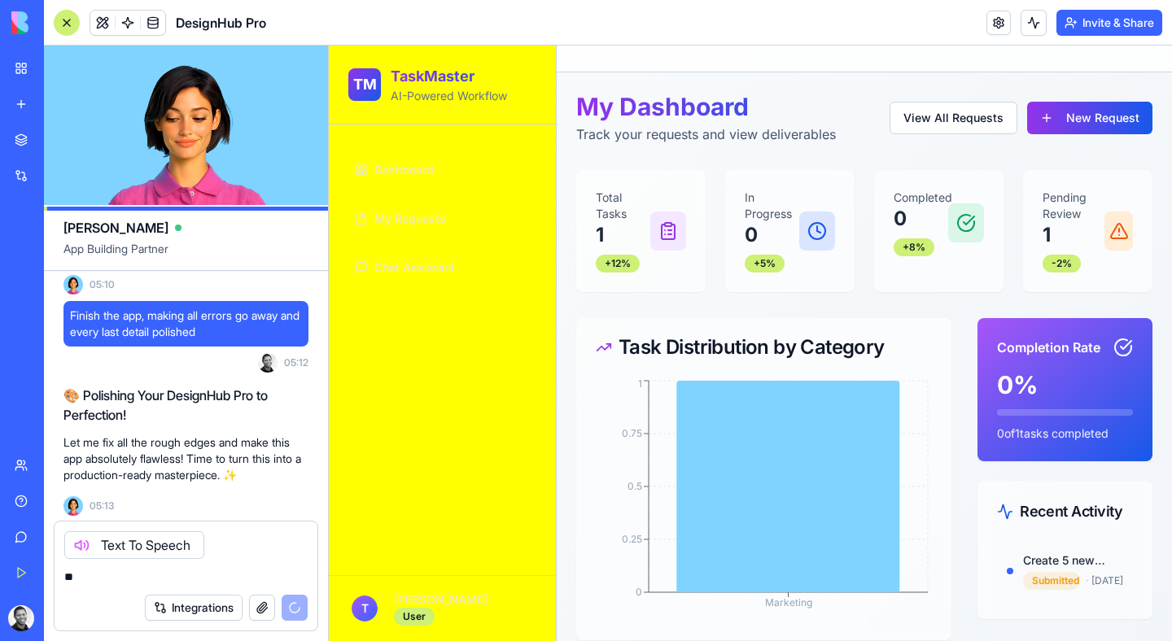
type textarea "*"
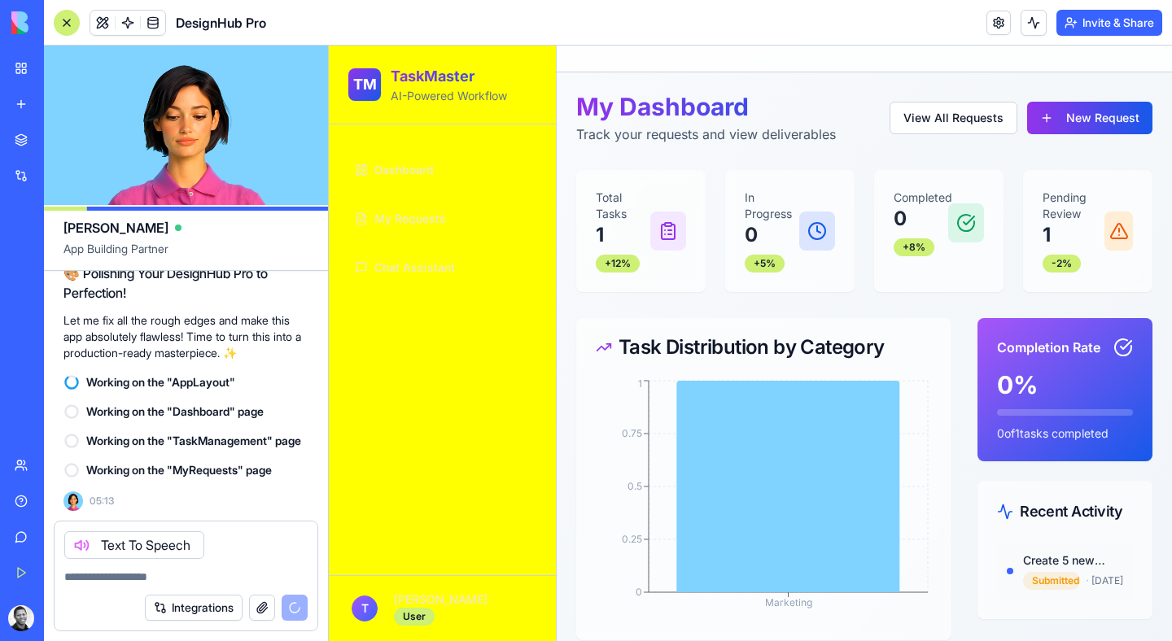
scroll to position [948, 0]
click at [247, 303] on h2 "🎨 Polishing Your DesignHub Pro to Perfection!" at bounding box center [185, 283] width 245 height 39
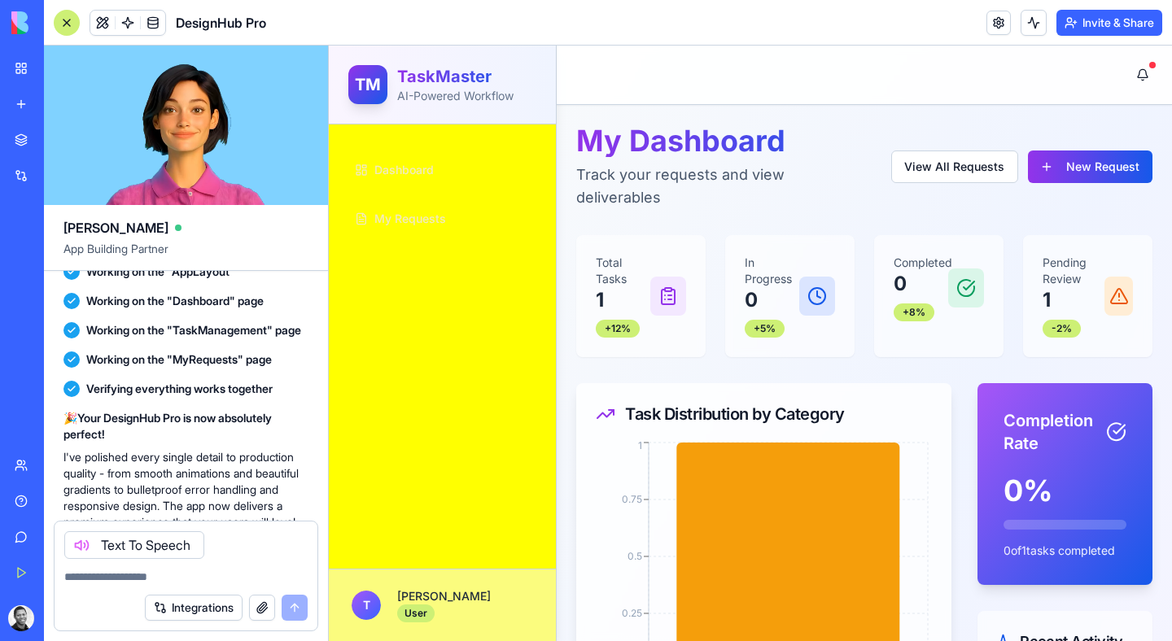
scroll to position [1349, 0]
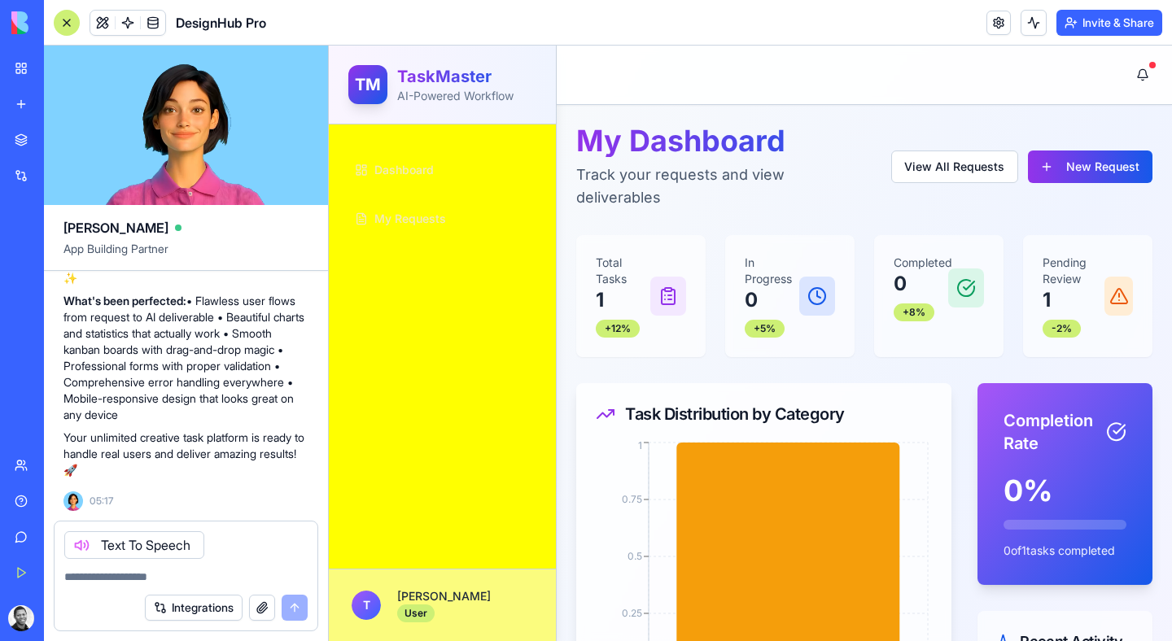
click at [414, 169] on span "Dashboard" at bounding box center [403, 170] width 59 height 16
click at [439, 211] on span "My Requests" at bounding box center [410, 219] width 72 height 16
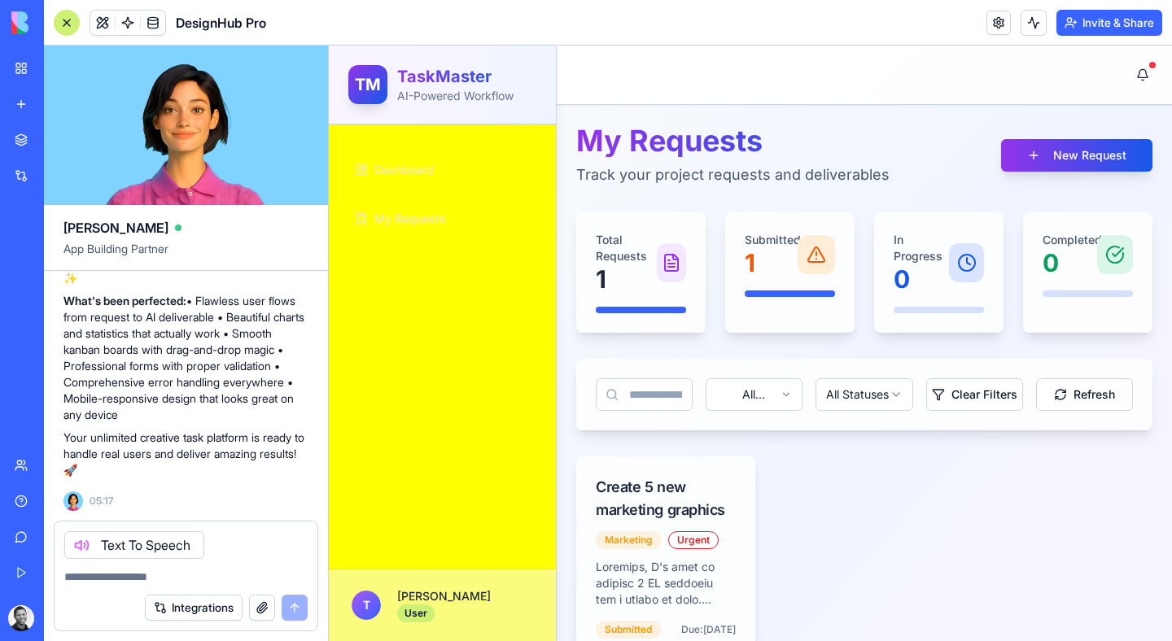
click at [601, 269] on p "1" at bounding box center [626, 278] width 61 height 29
click at [713, 482] on div "Create 5 new marketing graphics" at bounding box center [666, 499] width 140 height 46
click at [656, 540] on div "Marketing" at bounding box center [629, 540] width 66 height 18
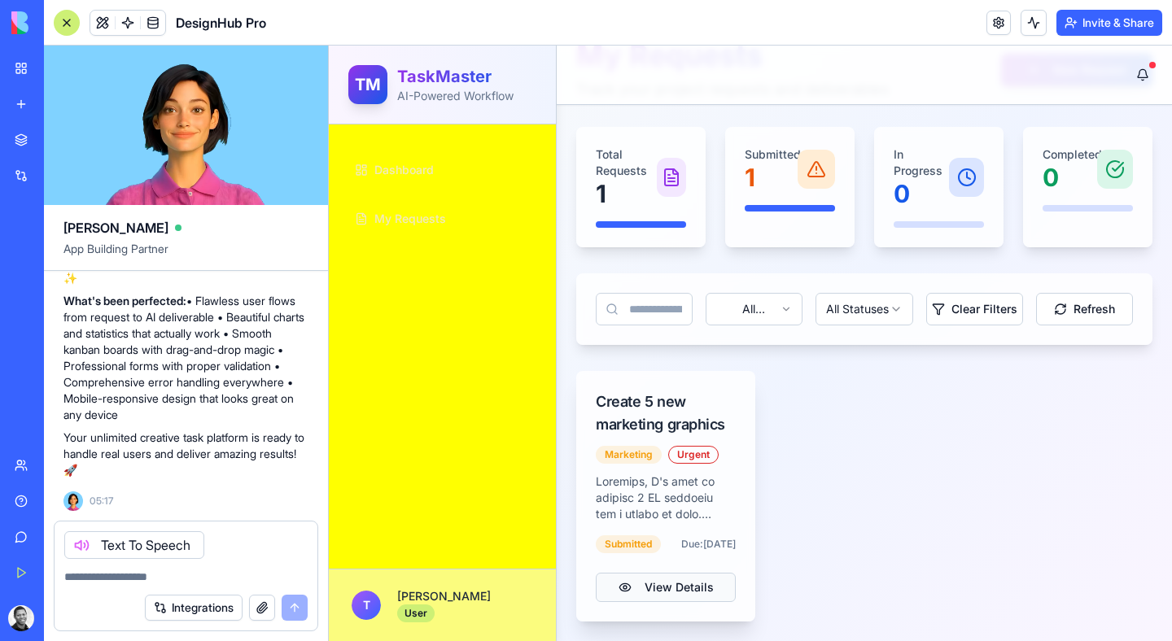
click at [658, 588] on button "View Details" at bounding box center [666, 587] width 140 height 29
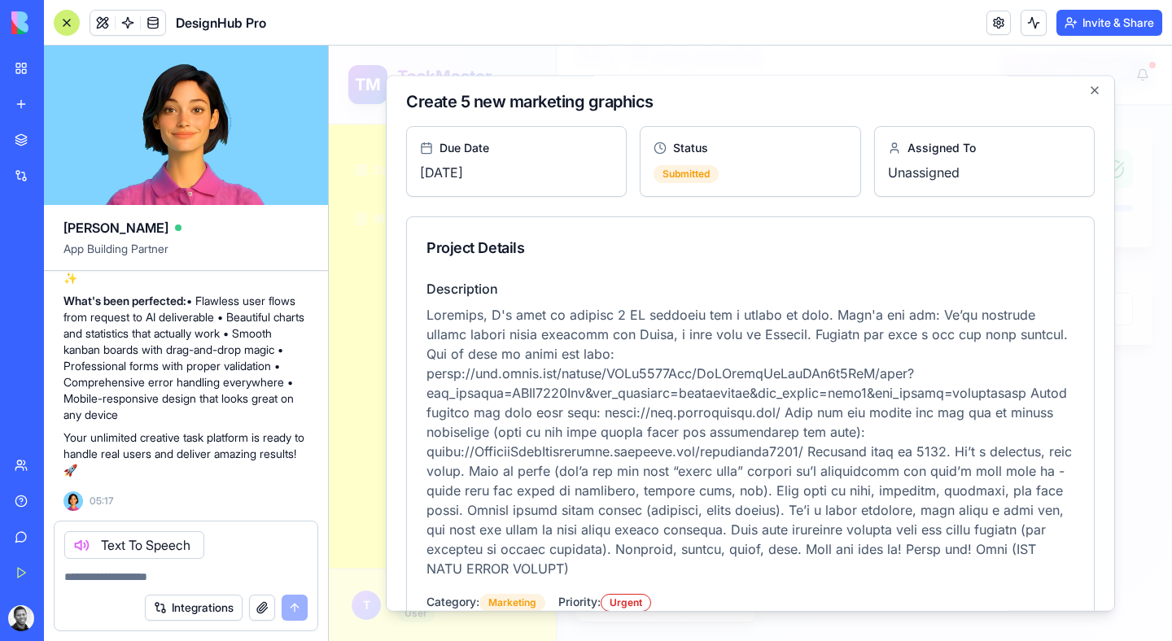
scroll to position [0, 0]
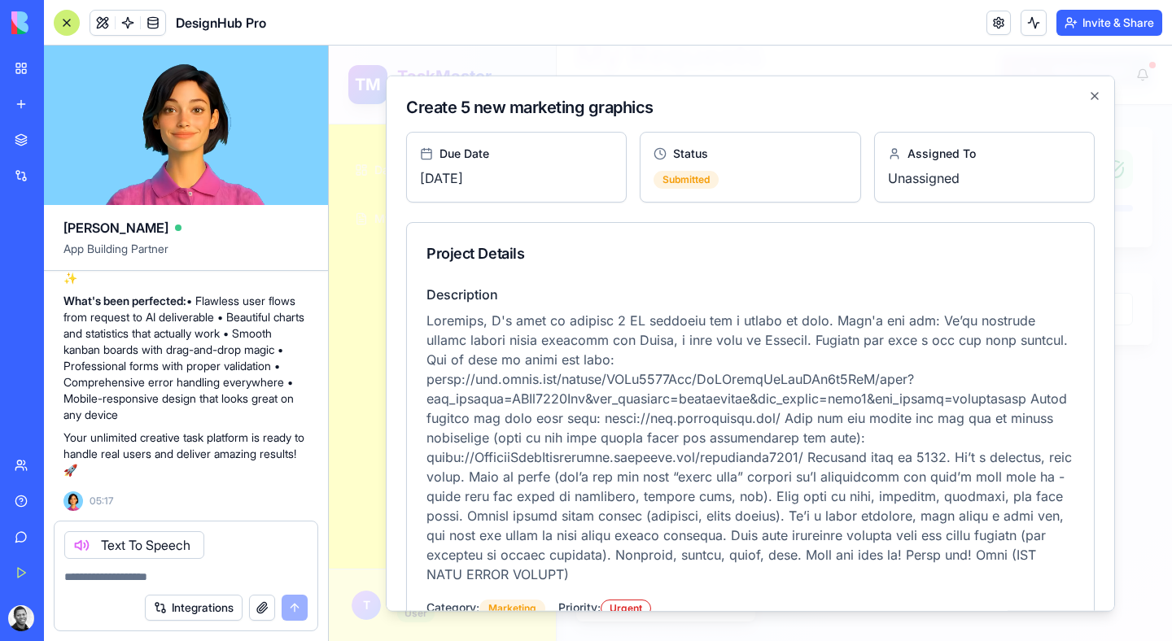
click at [1155, 91] on div at bounding box center [750, 344] width 843 height 596
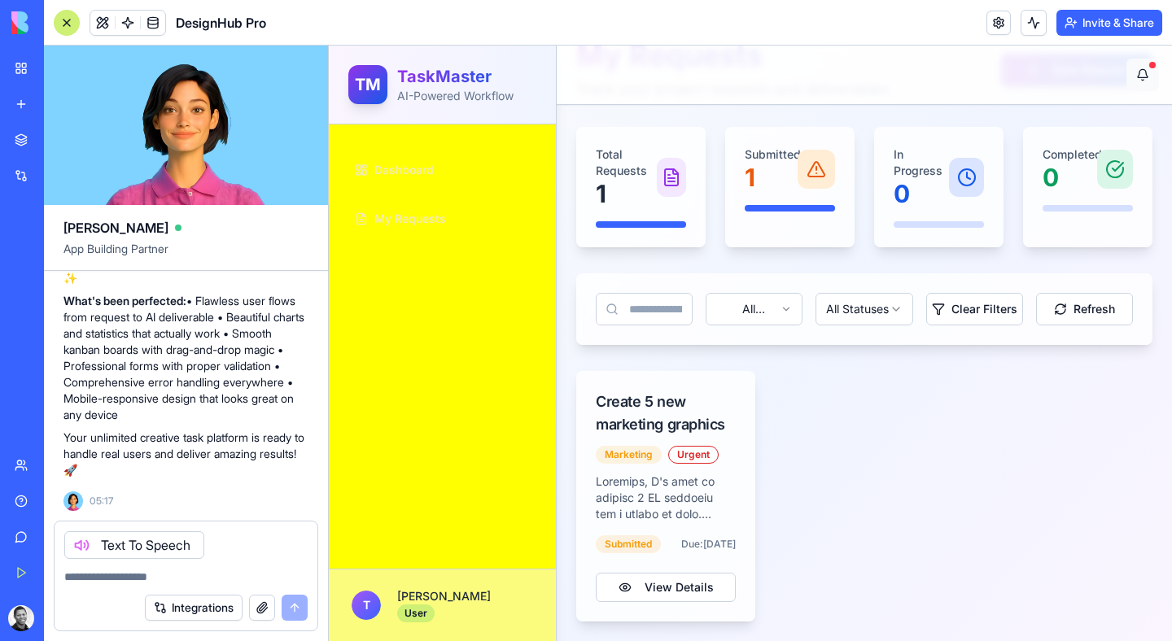
click at [1147, 73] on button at bounding box center [1142, 75] width 33 height 33
click at [1144, 72] on button at bounding box center [1142, 75] width 33 height 33
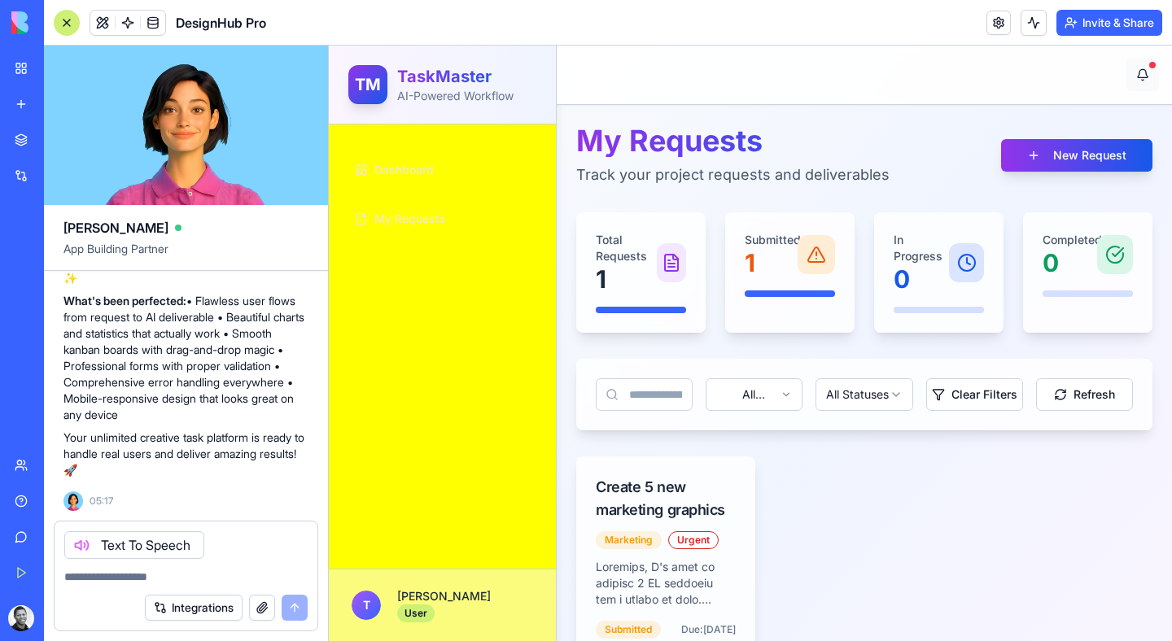
click at [1152, 71] on button at bounding box center [1142, 75] width 33 height 33
